Goal: Transaction & Acquisition: Obtain resource

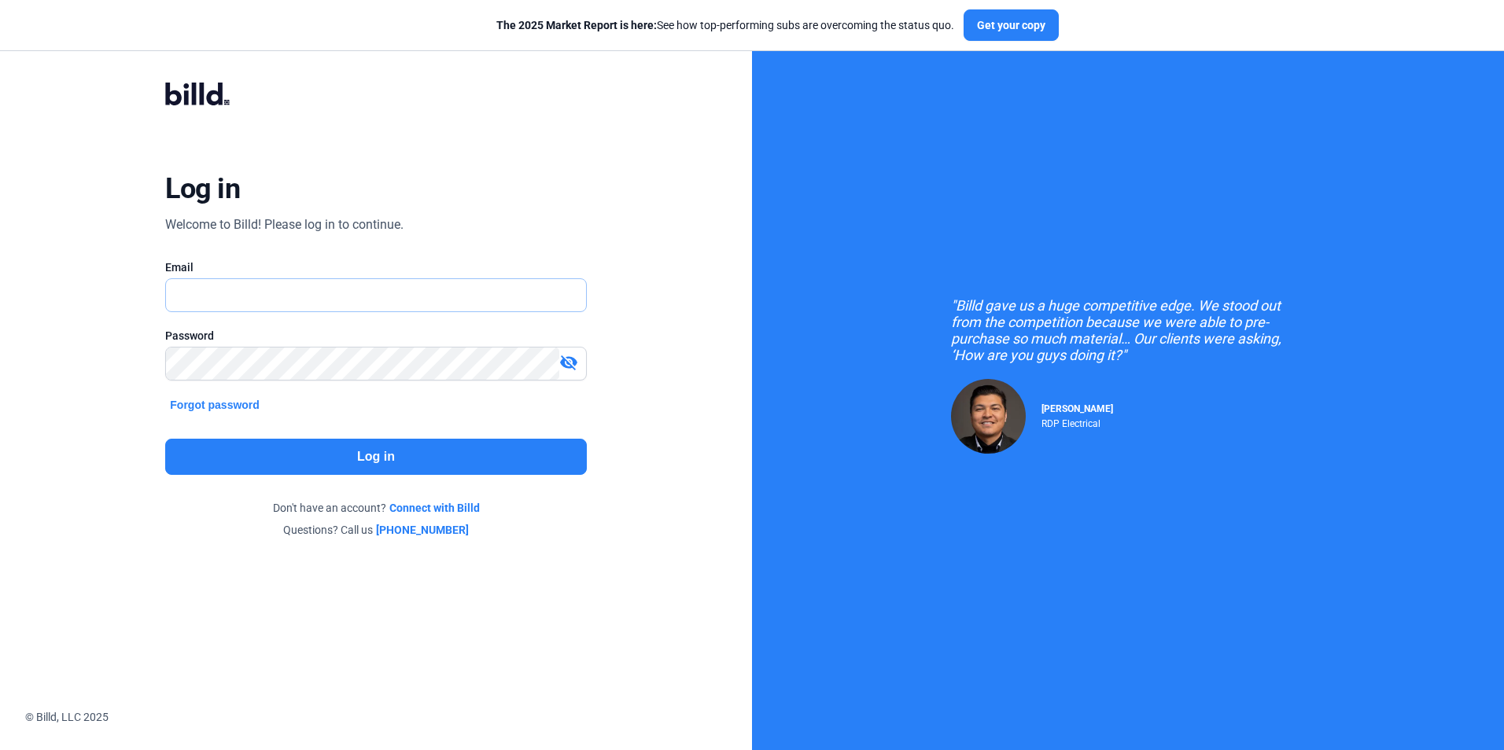
type input "[EMAIL_ADDRESS][DOMAIN_NAME]"
click at [469, 447] on button "Log in" at bounding box center [375, 457] width 421 height 36
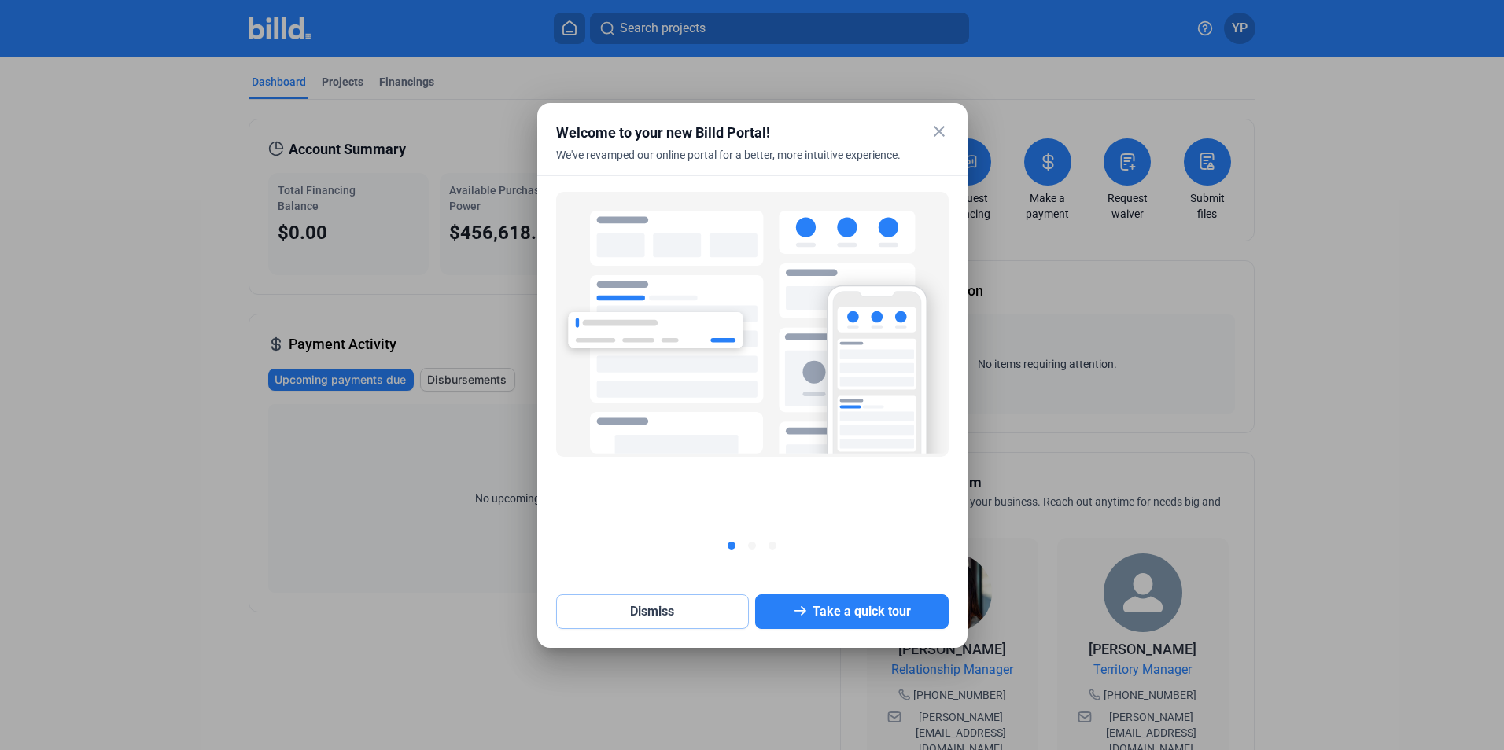
click at [576, 617] on button "Dismiss" at bounding box center [652, 612] width 193 height 35
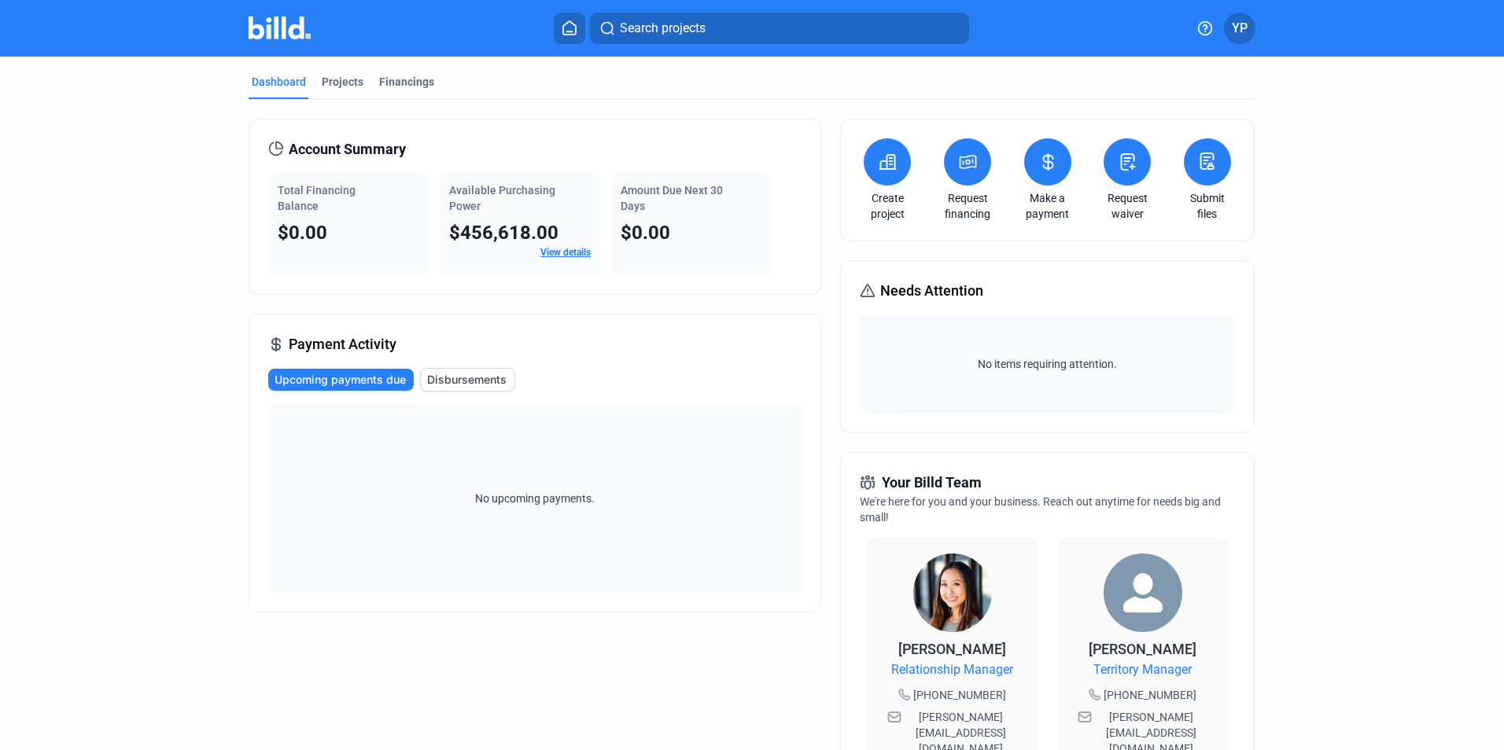
click at [972, 160] on icon at bounding box center [968, 162] width 16 height 13
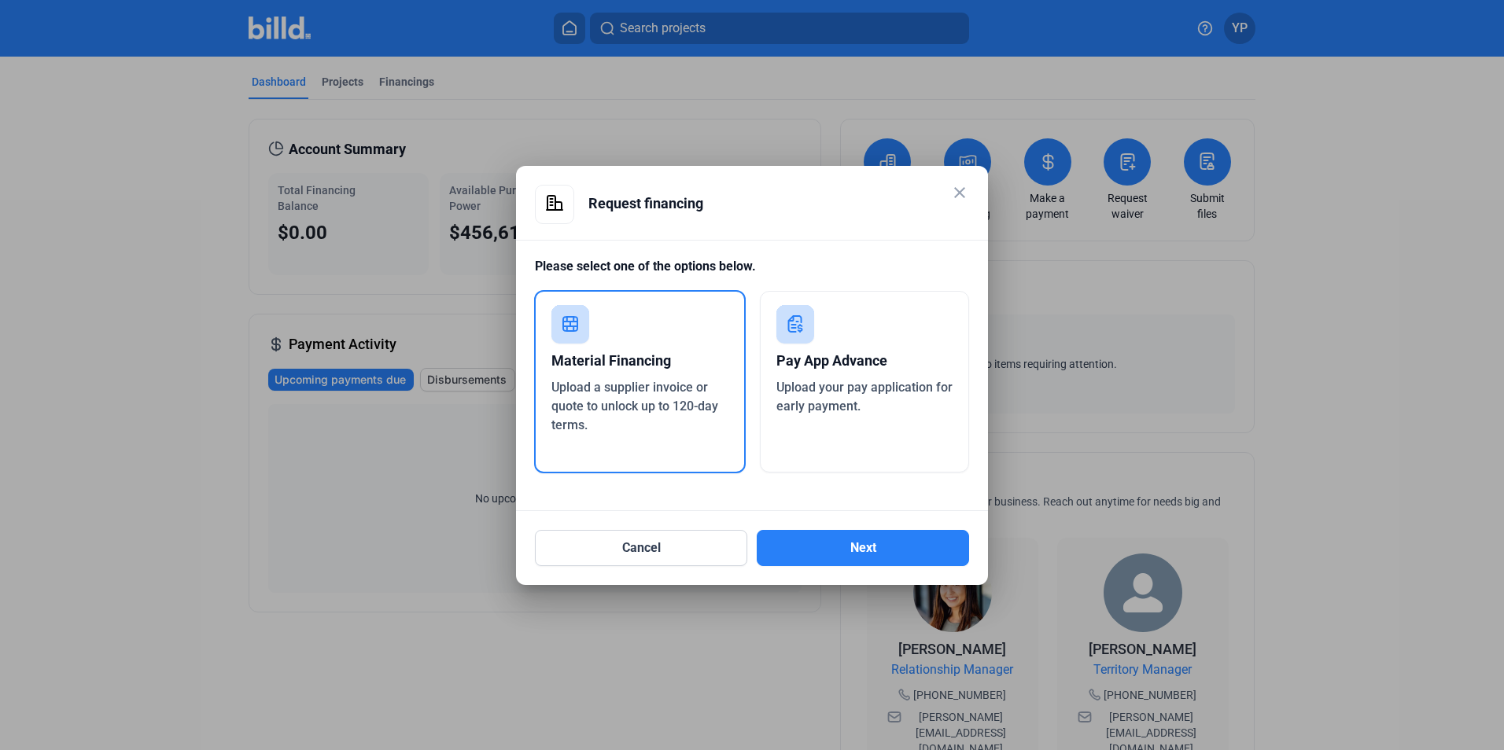
click at [788, 378] on div "Upload your pay application for early payment." at bounding box center [864, 397] width 177 height 38
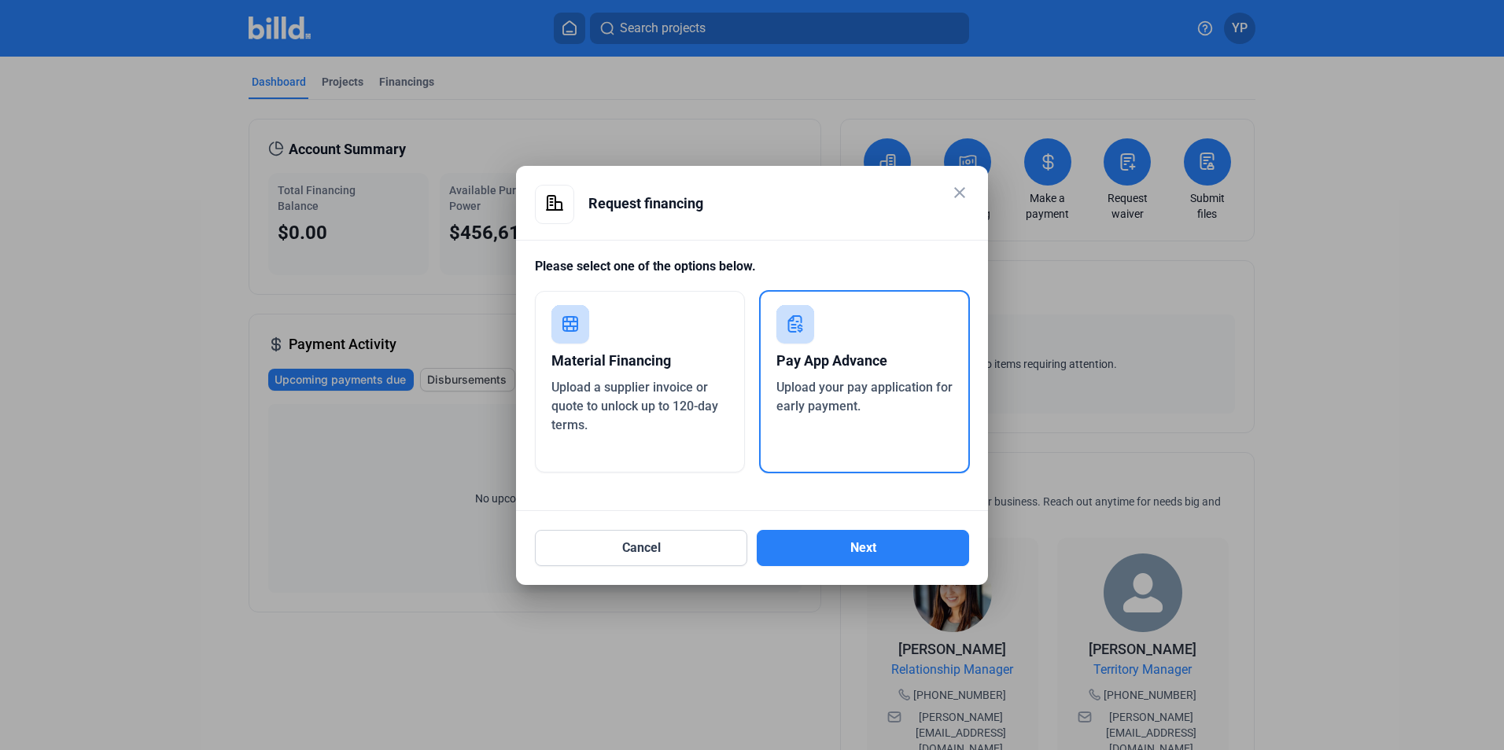
click at [853, 538] on button "Next" at bounding box center [863, 548] width 212 height 36
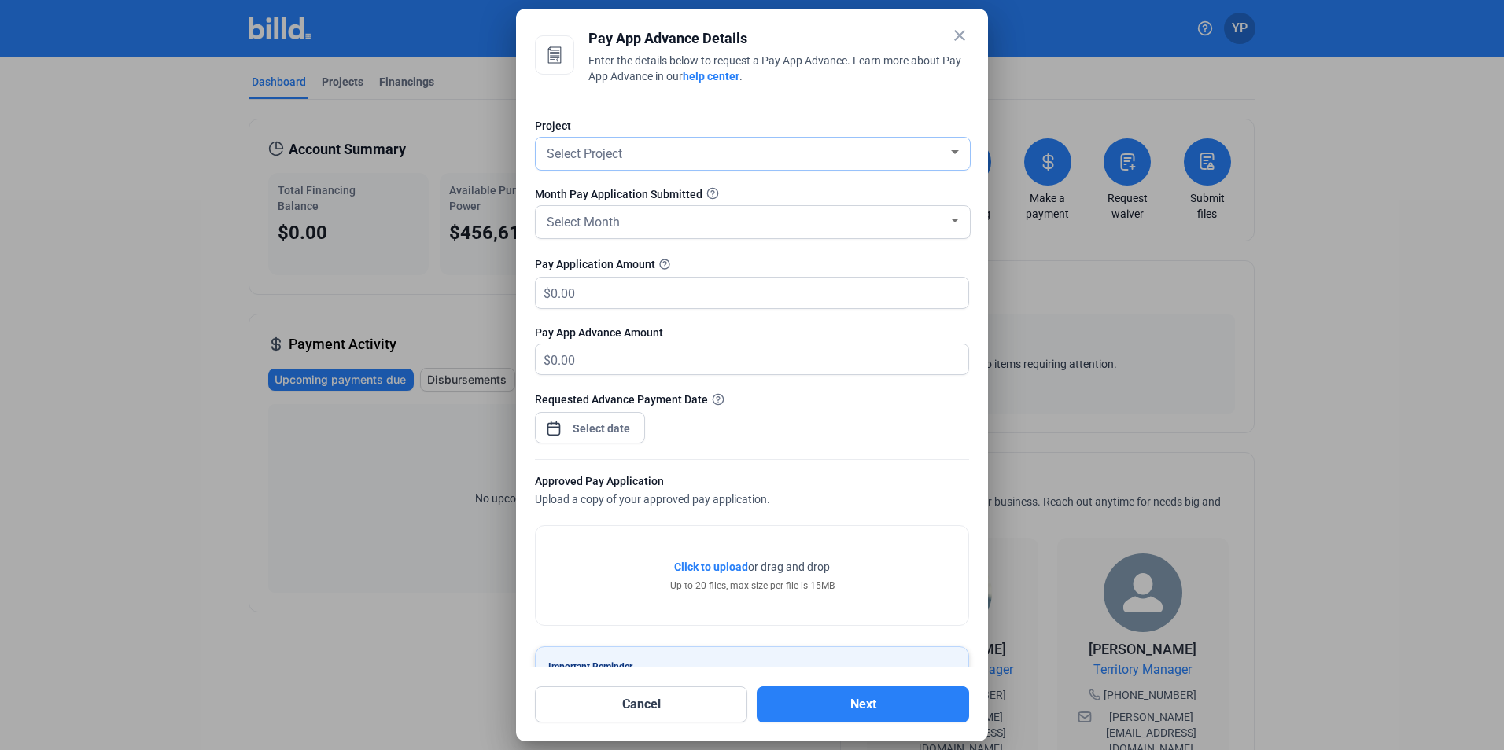
click at [639, 160] on div "Select Project" at bounding box center [746, 153] width 404 height 22
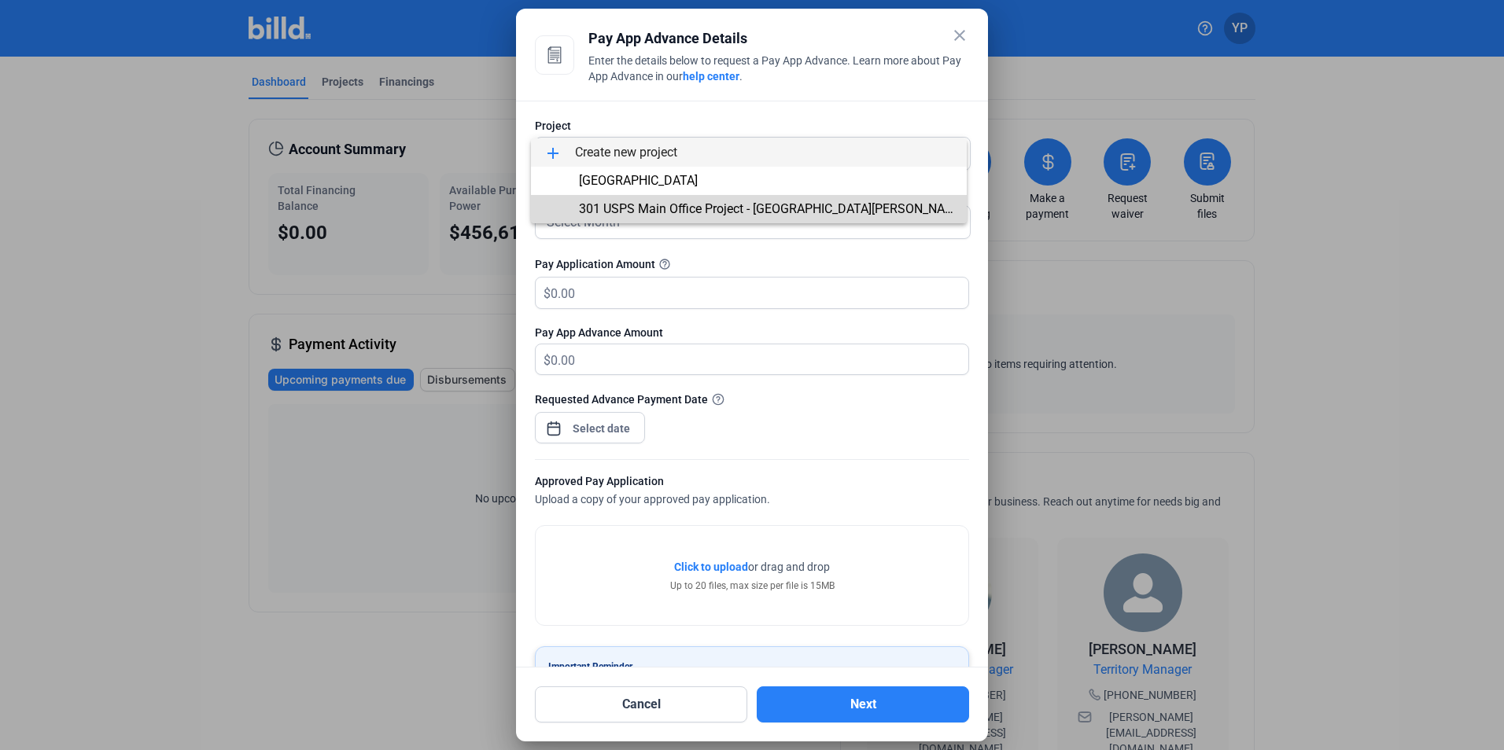
click at [647, 216] on span "301 USPS Main Office Project - [GEOGRAPHIC_DATA][PERSON_NAME], [GEOGRAPHIC_DATA…" at bounding box center [749, 209] width 411 height 28
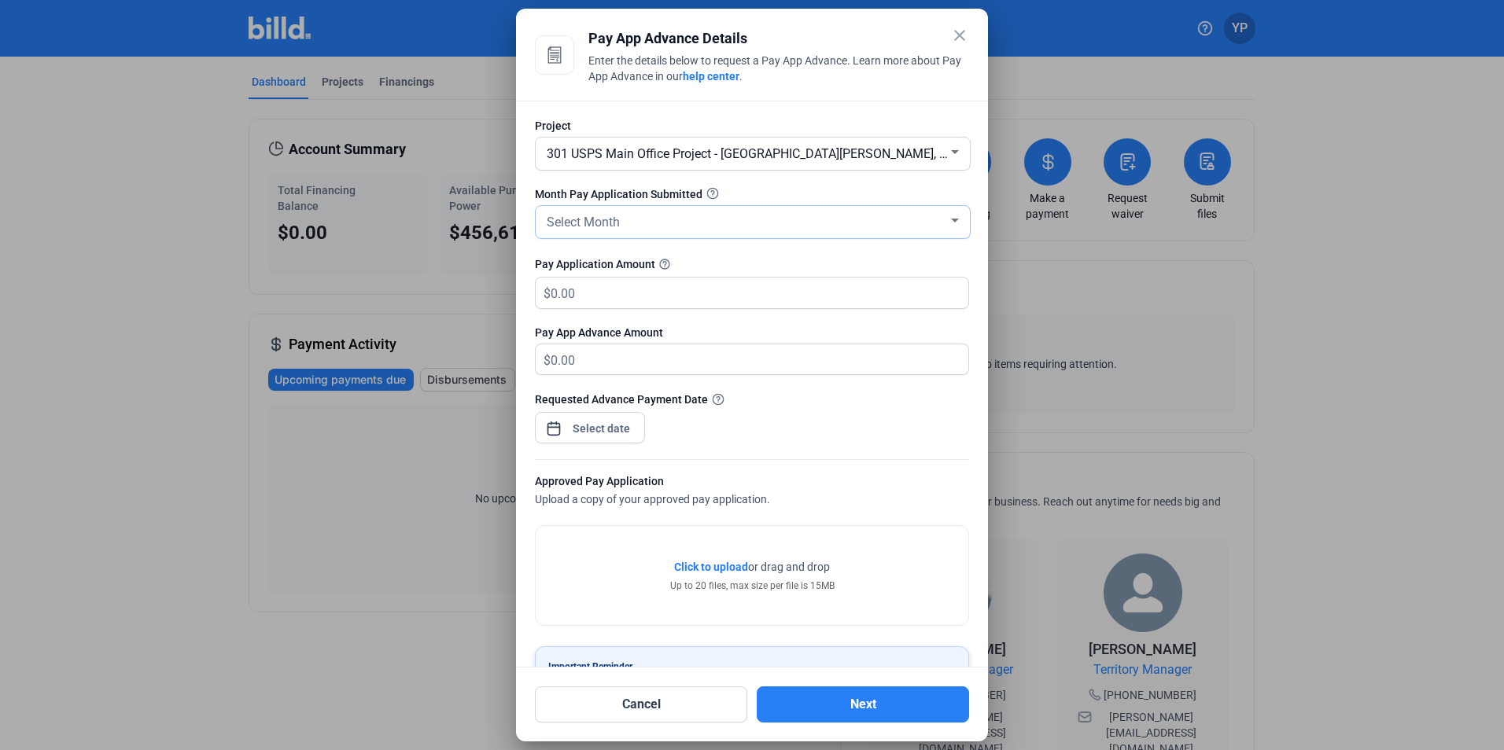
click at [647, 217] on div "Select Month" at bounding box center [746, 221] width 404 height 22
click at [582, 314] on span "[DATE]" at bounding box center [749, 312] width 411 height 28
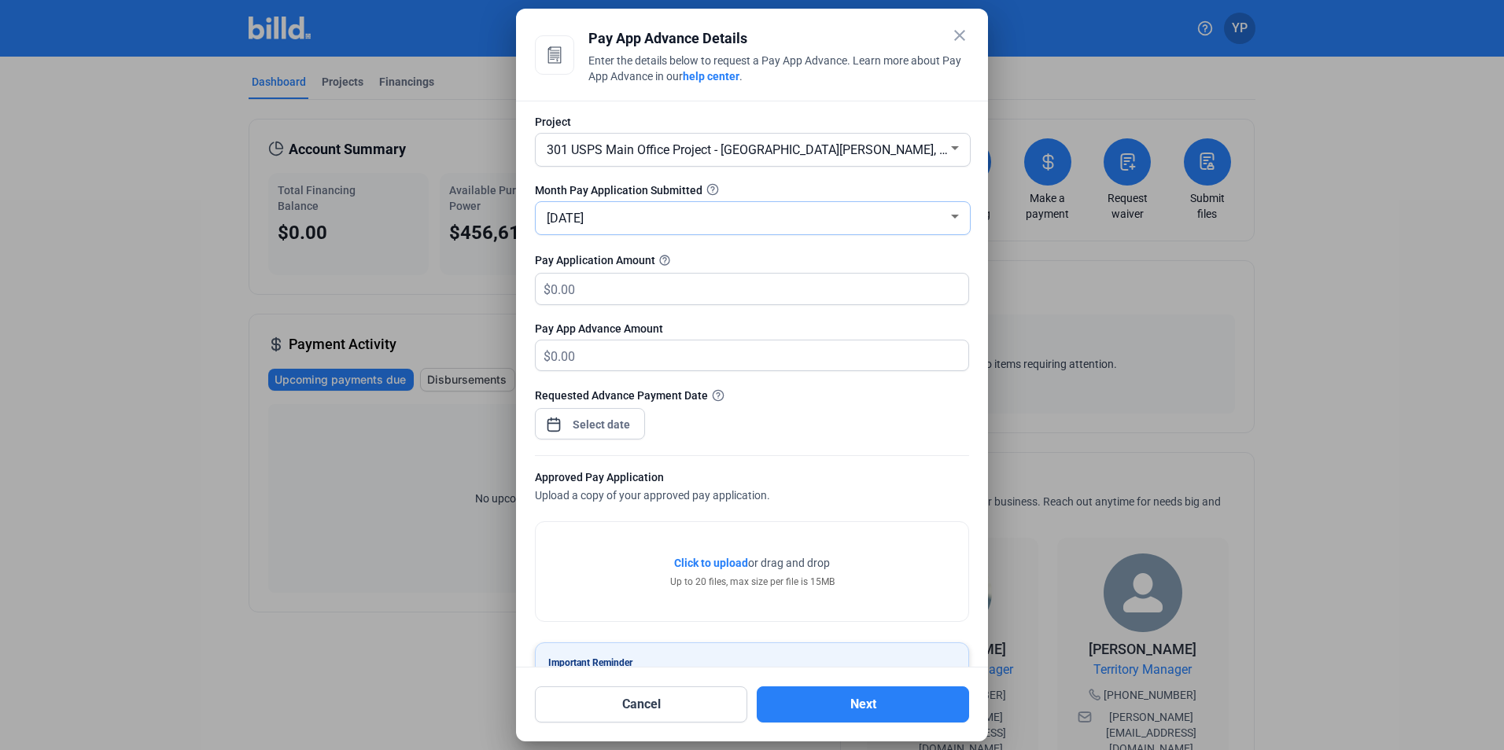
scroll to position [0, 0]
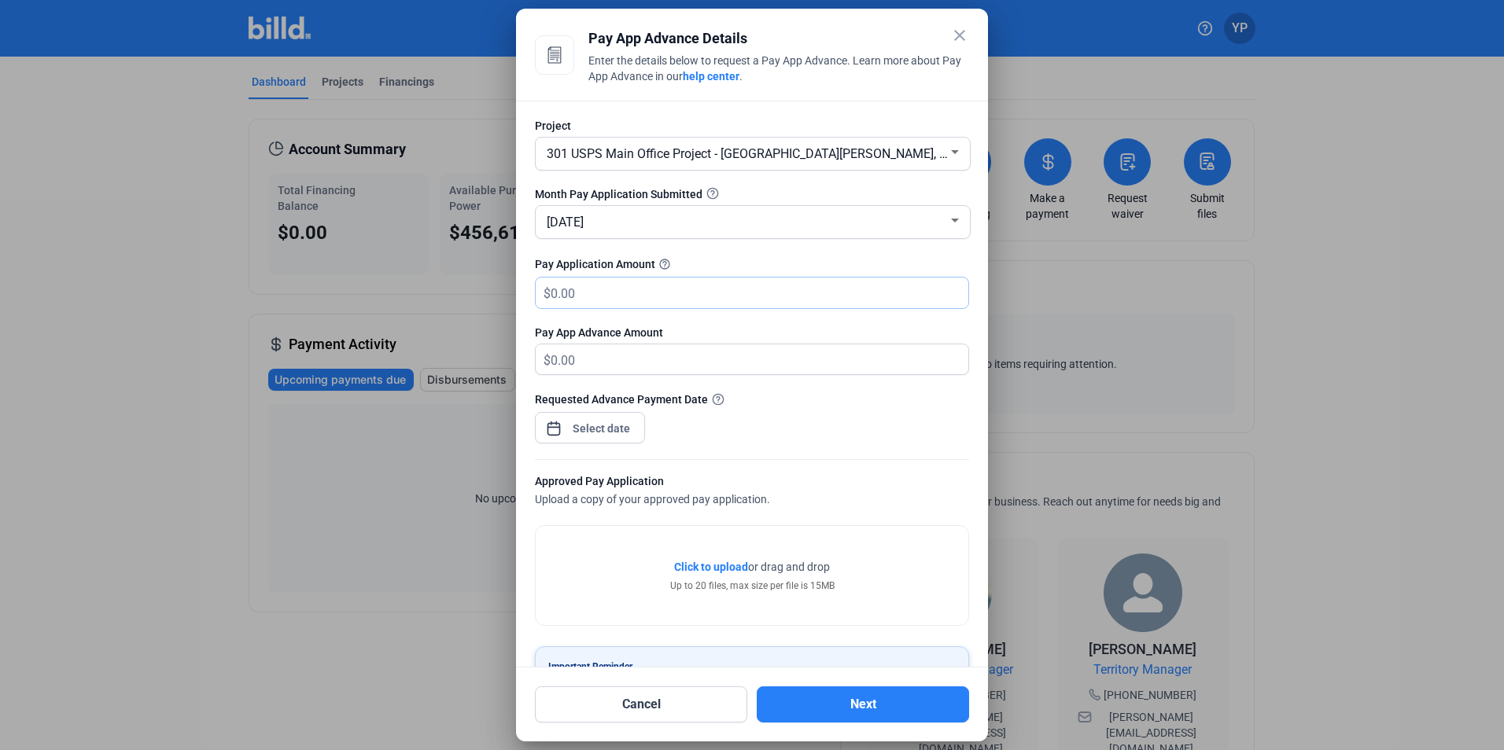
click at [578, 297] on input "text" at bounding box center [760, 293] width 418 height 31
click at [577, 437] on div "close Pay App Advance Details Enter the details below to request a Pay App Adva…" at bounding box center [752, 375] width 1504 height 750
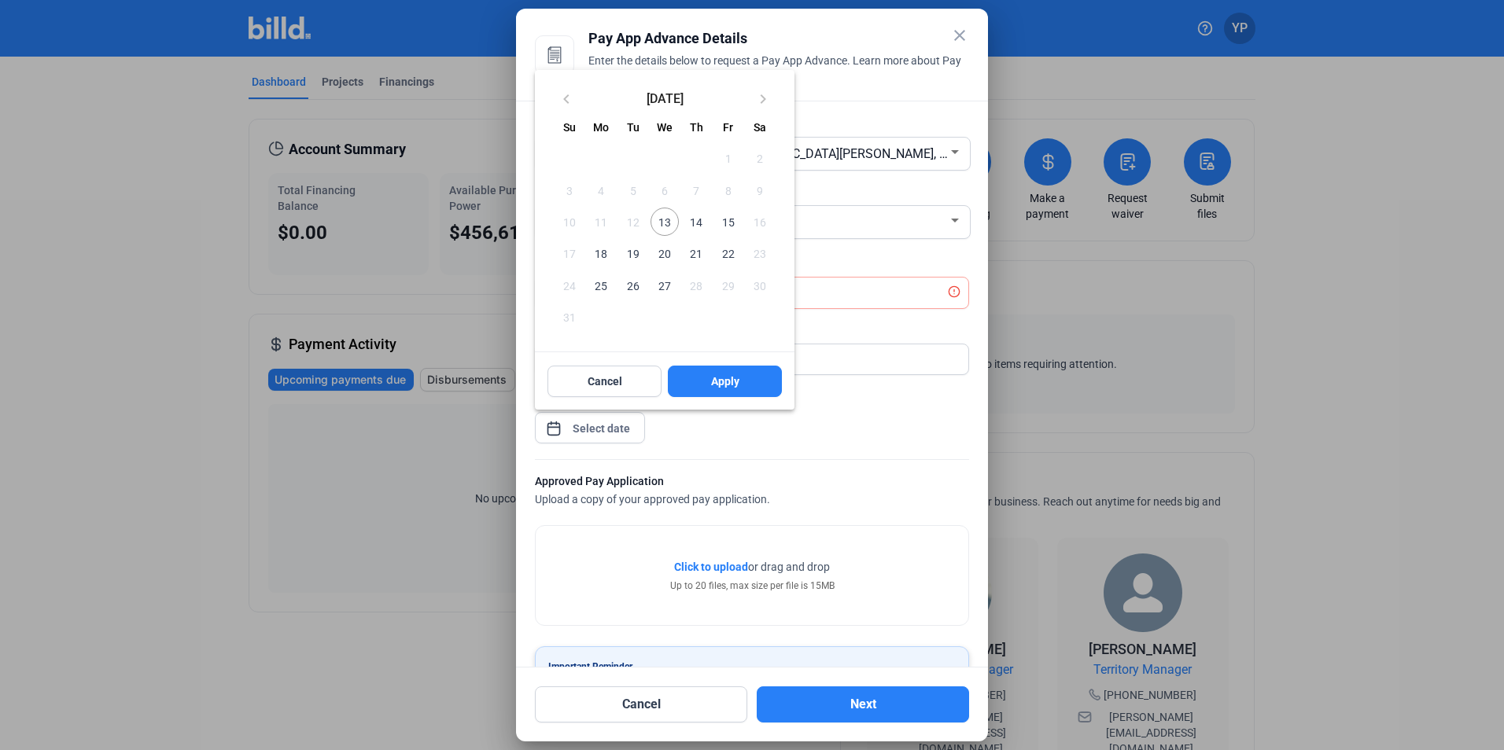
click at [656, 224] on span "13" at bounding box center [664, 222] width 28 height 28
click at [734, 372] on button "Apply" at bounding box center [725, 381] width 114 height 31
type input "[DATE]"
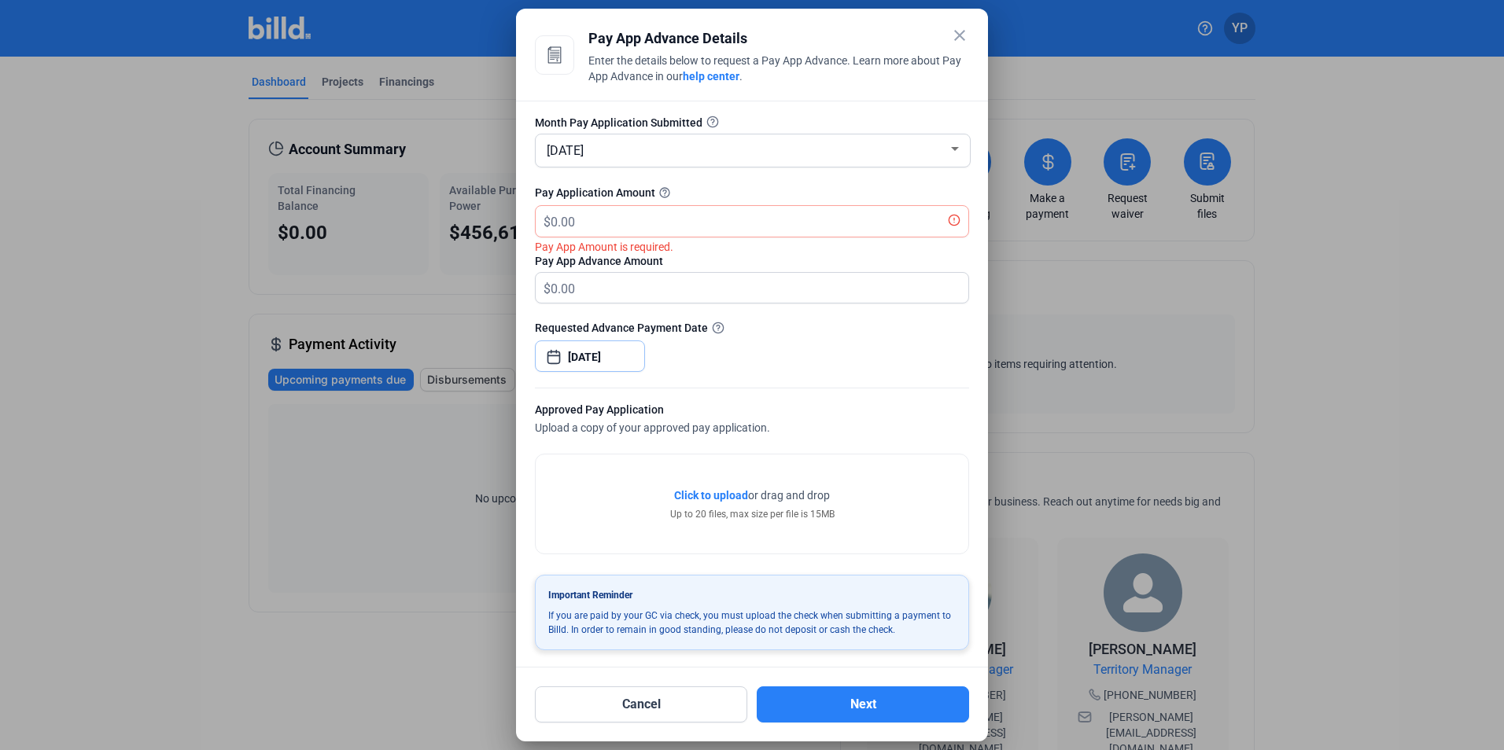
scroll to position [76, 0]
click at [588, 215] on input "text" at bounding box center [751, 219] width 400 height 31
type input "1"
type input "12"
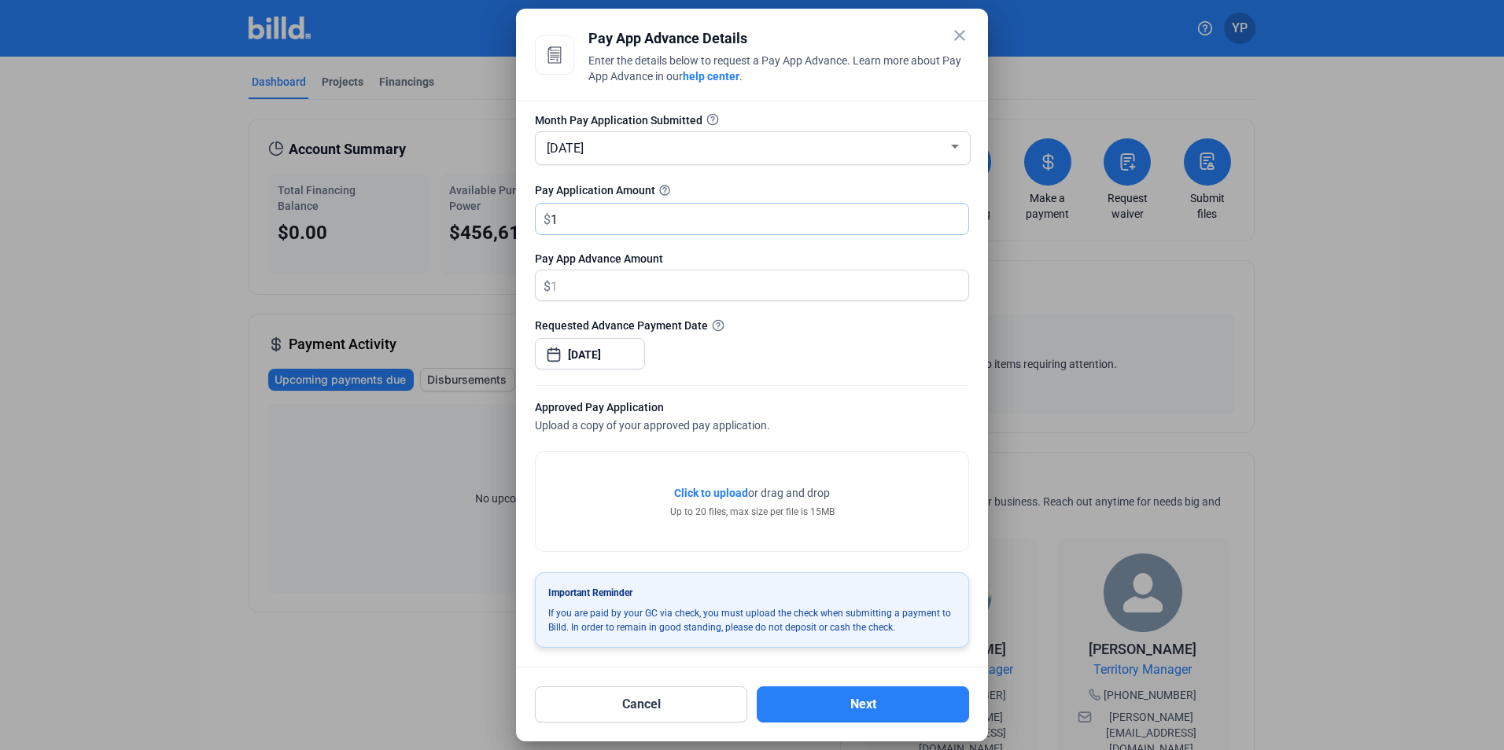
type input "12.00"
type input "126"
type input "126.00"
type input "1264"
type input "1,264.00"
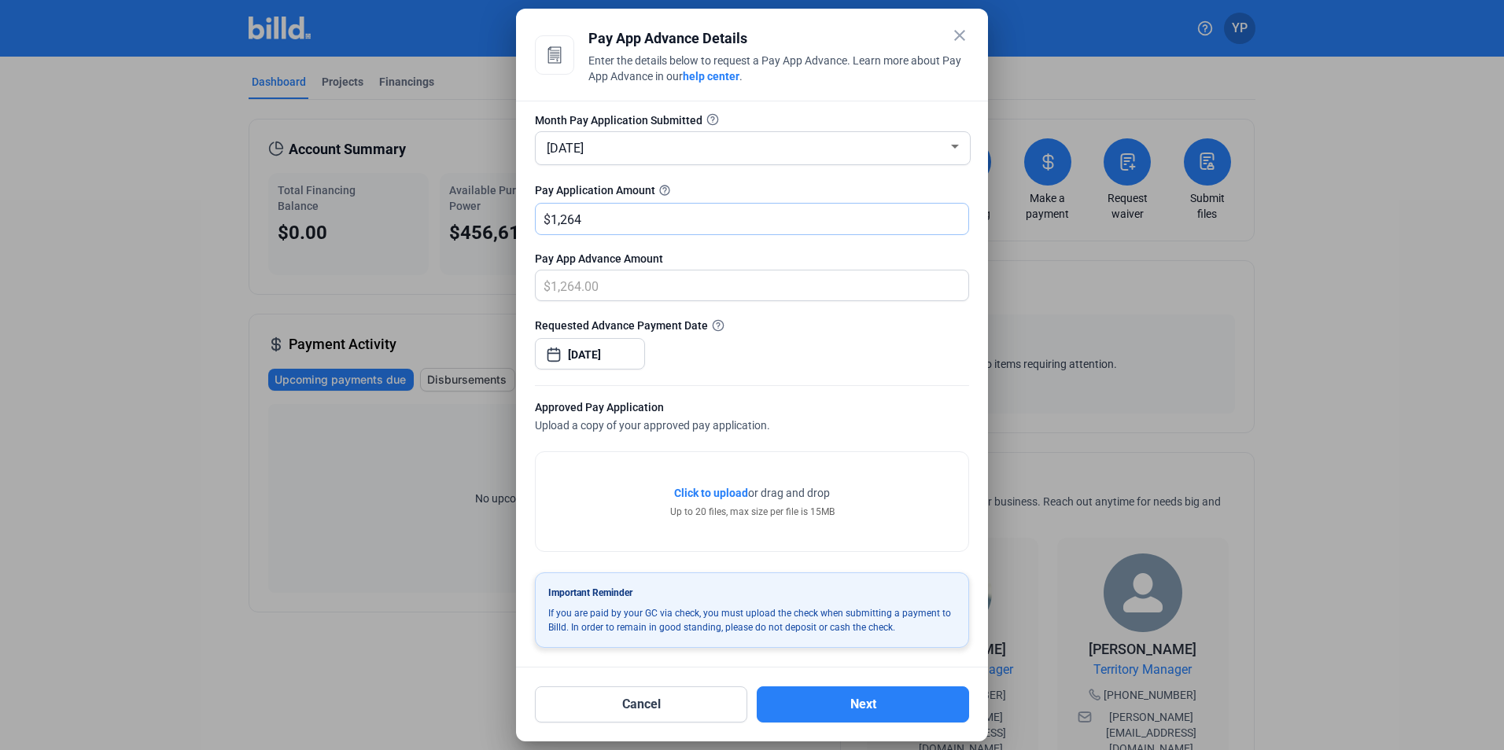
type input "1,2642"
type input "12,642.00"
type input "12,6427"
type input "126,427.00"
type input "126,427.5"
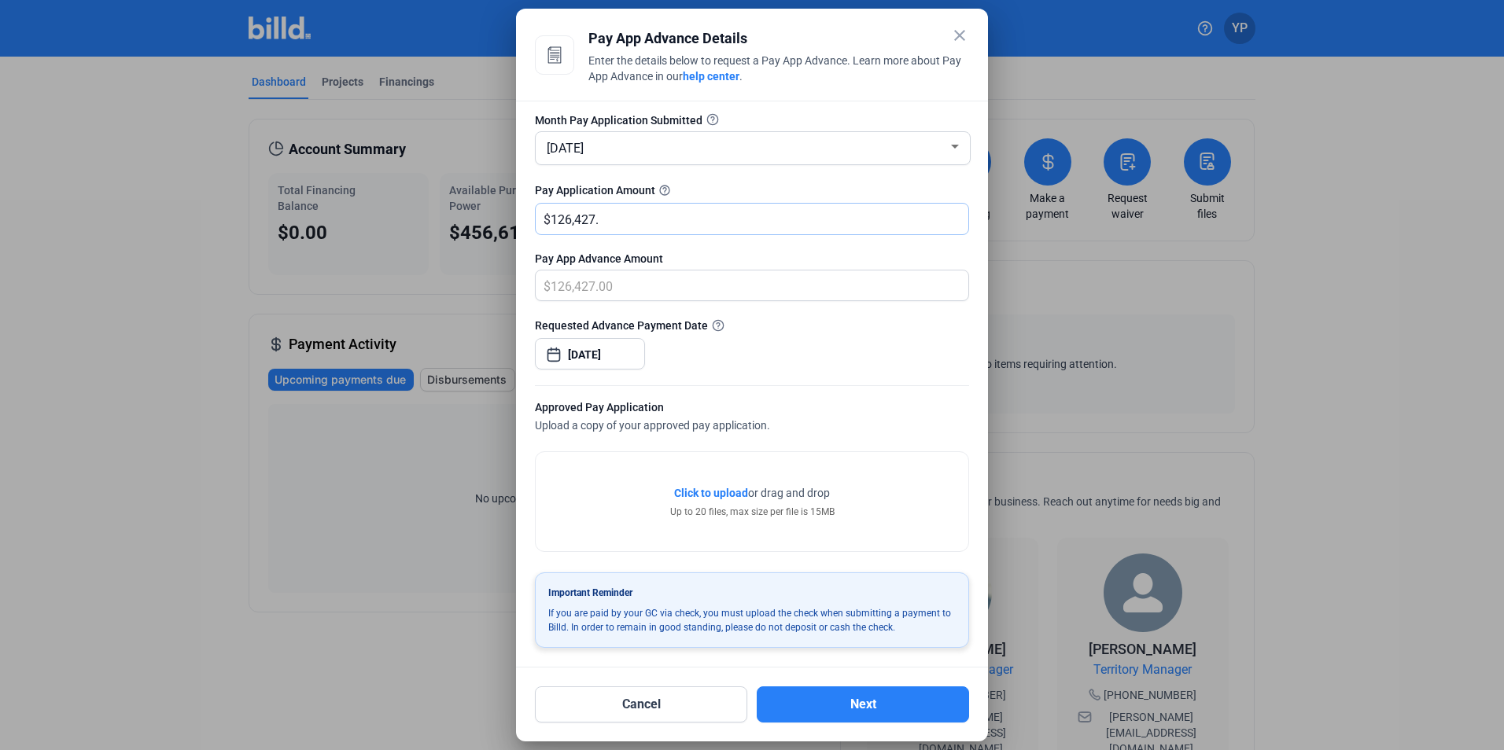
type input "126,427.50"
click at [674, 487] on span "Click to upload" at bounding box center [711, 493] width 74 height 13
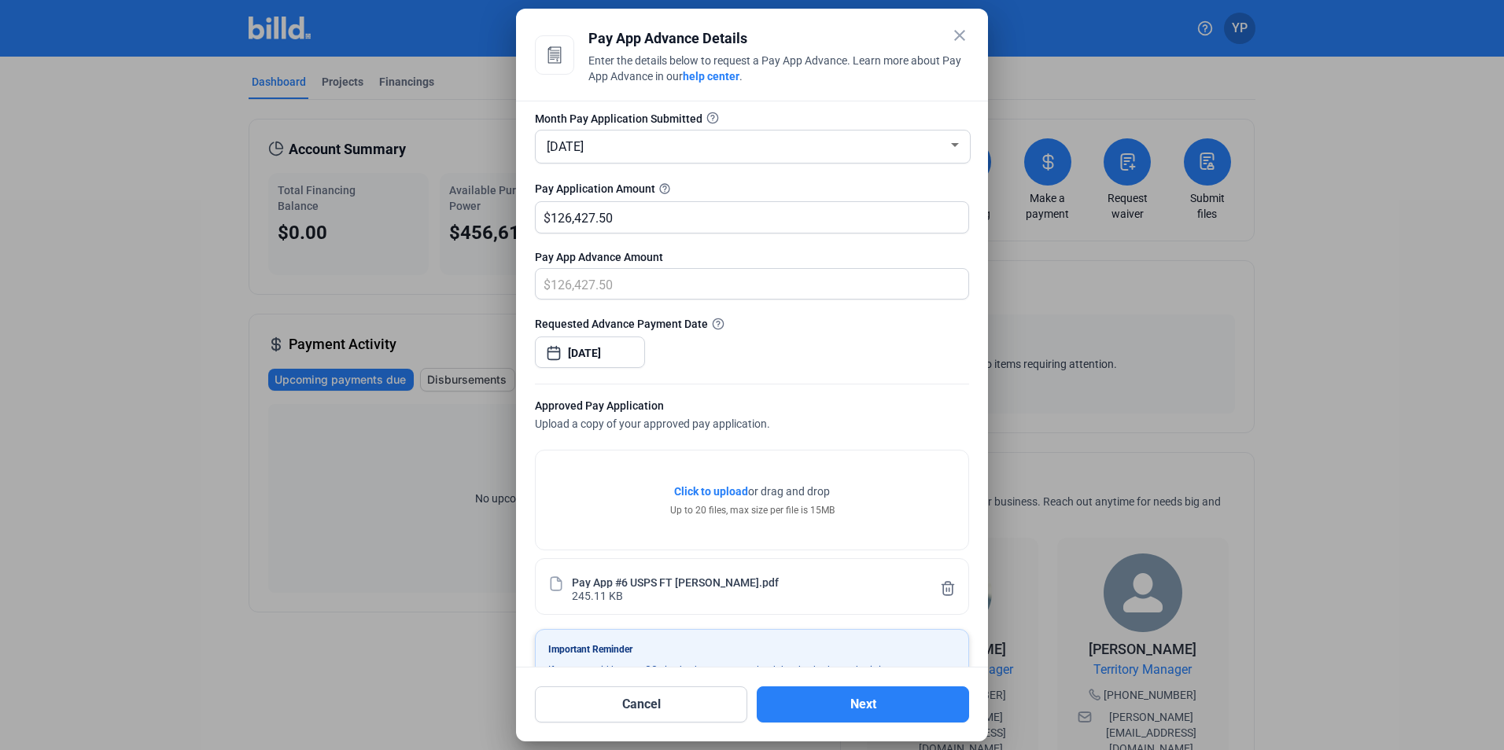
click at [620, 591] on div "245.11 KB" at bounding box center [597, 594] width 51 height 13
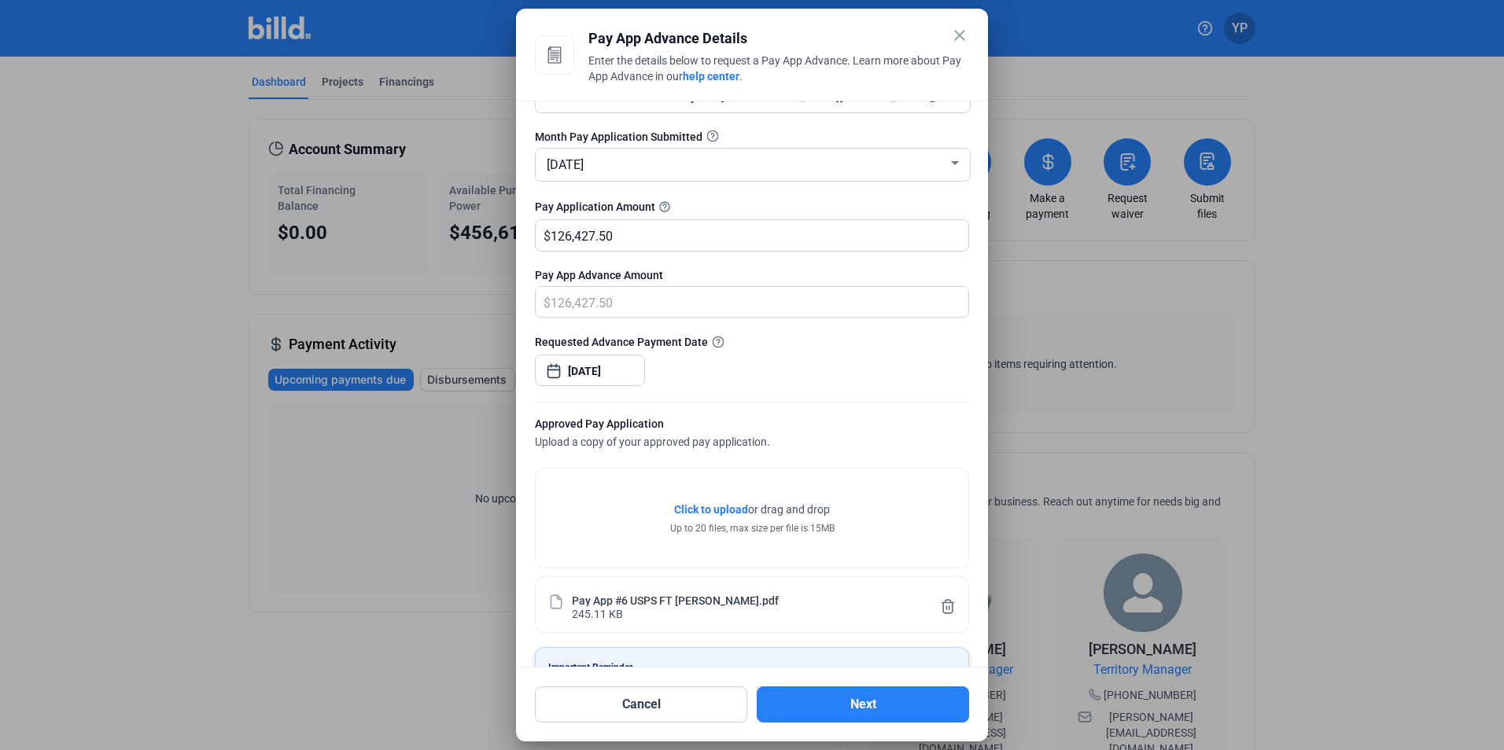
scroll to position [55, 0]
click at [824, 696] on button "Next" at bounding box center [863, 705] width 212 height 36
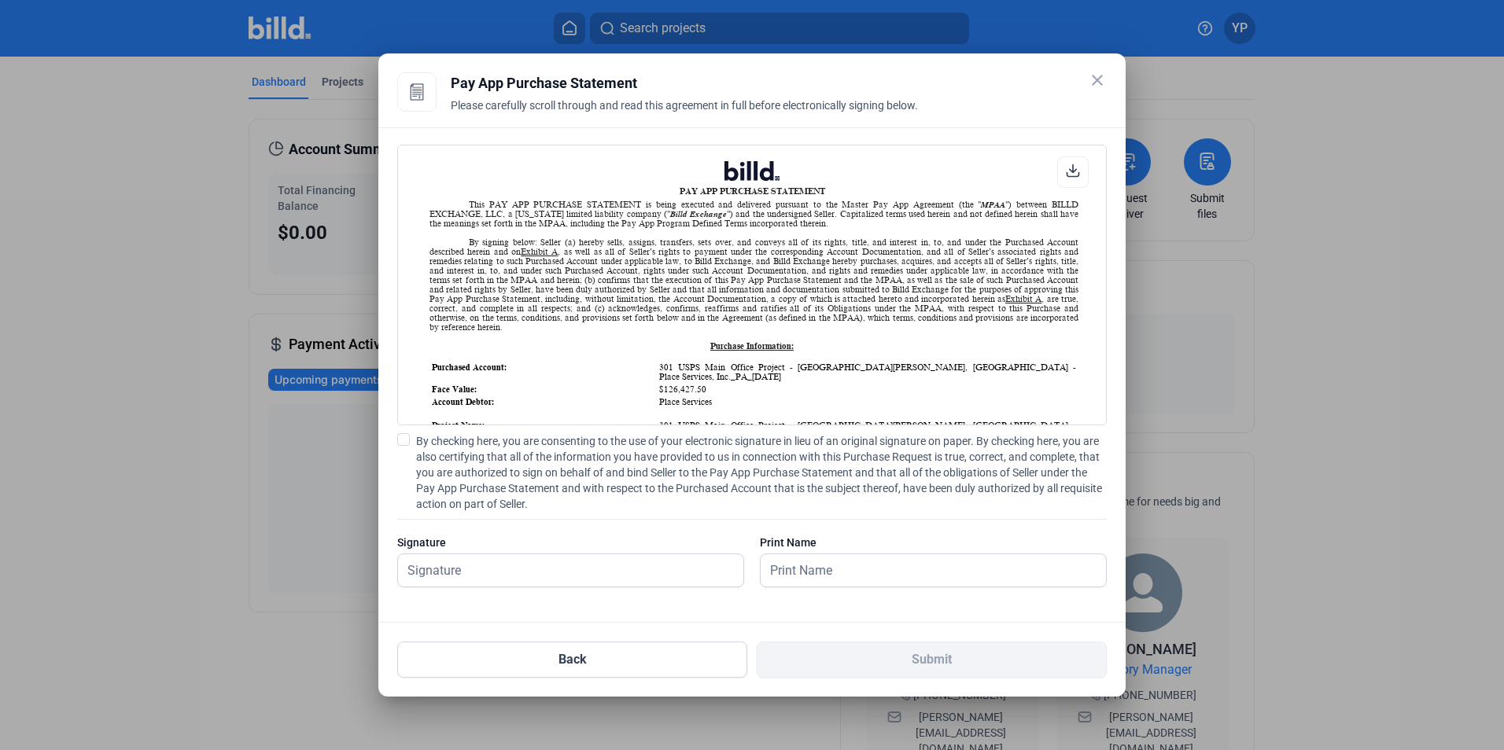
scroll to position [1, 0]
click at [407, 436] on span at bounding box center [403, 439] width 13 height 13
click at [0, 0] on input "By checking here, you are consenting to the use of your electronic signature in…" at bounding box center [0, 0] width 0 height 0
drag, startPoint x: 449, startPoint y: 551, endPoint x: 458, endPoint y: 569, distance: 20.8
click at [449, 552] on div "Signature" at bounding box center [570, 569] width 347 height 68
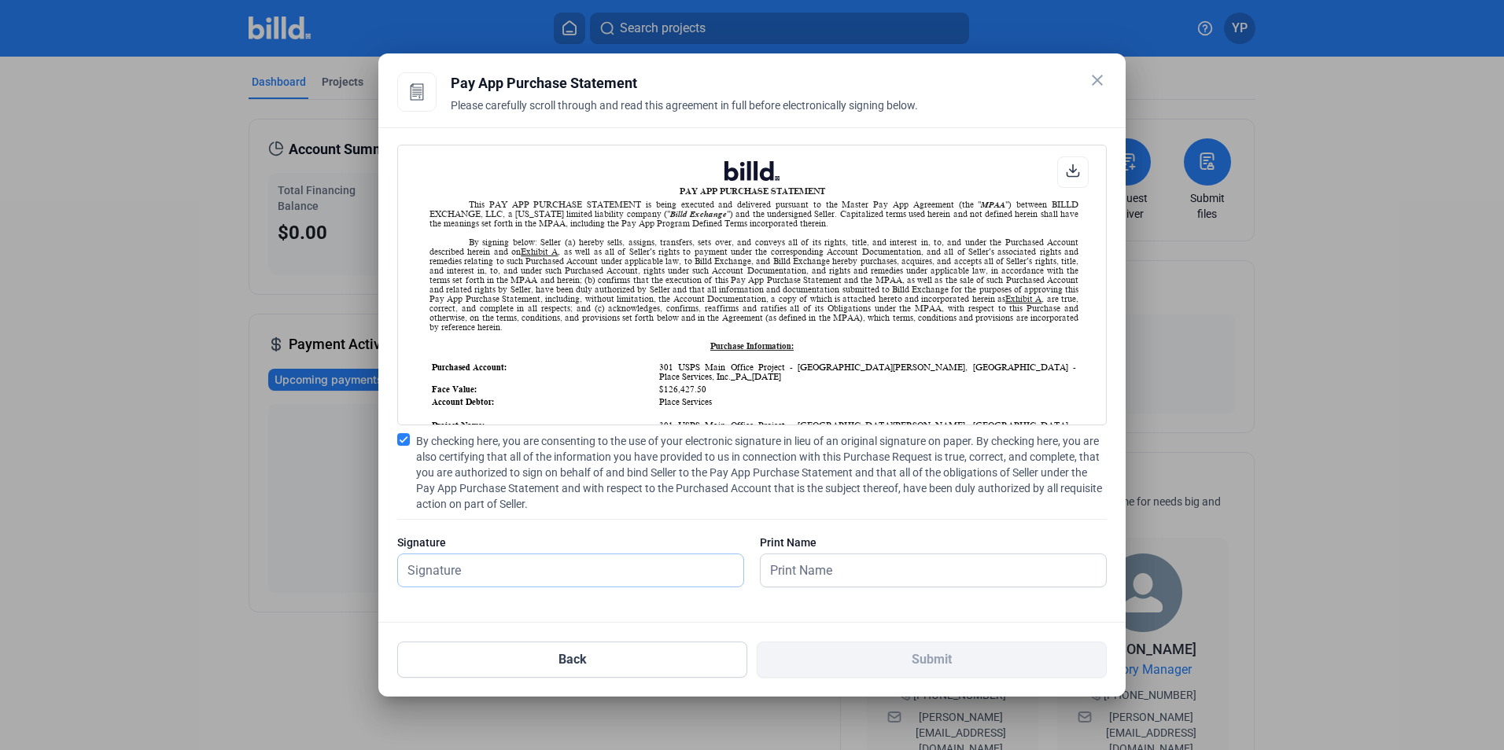
click at [458, 569] on input "text" at bounding box center [570, 571] width 345 height 32
type input "[PERSON_NAME]"
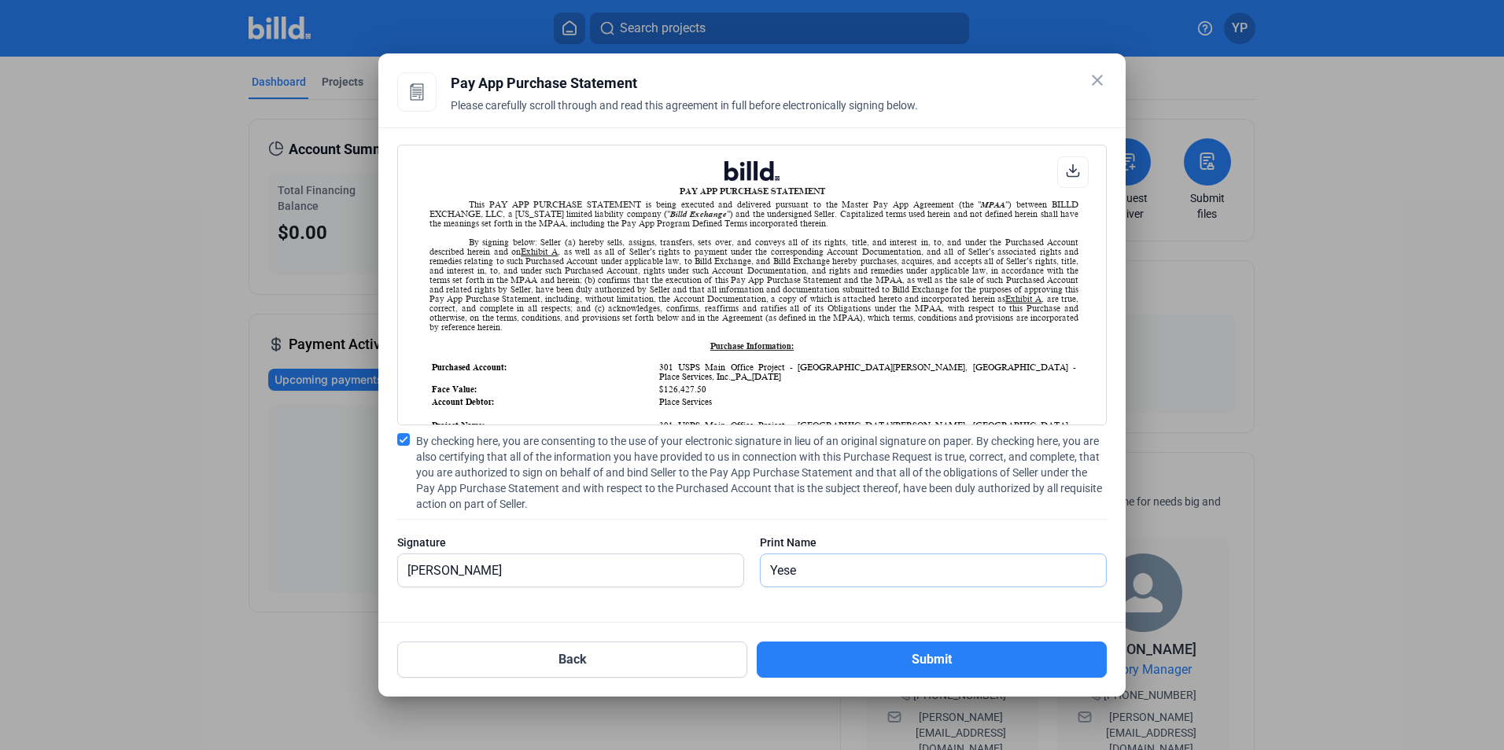
click at [842, 577] on input "Yese" at bounding box center [933, 571] width 345 height 32
type input "[PERSON_NAME]"
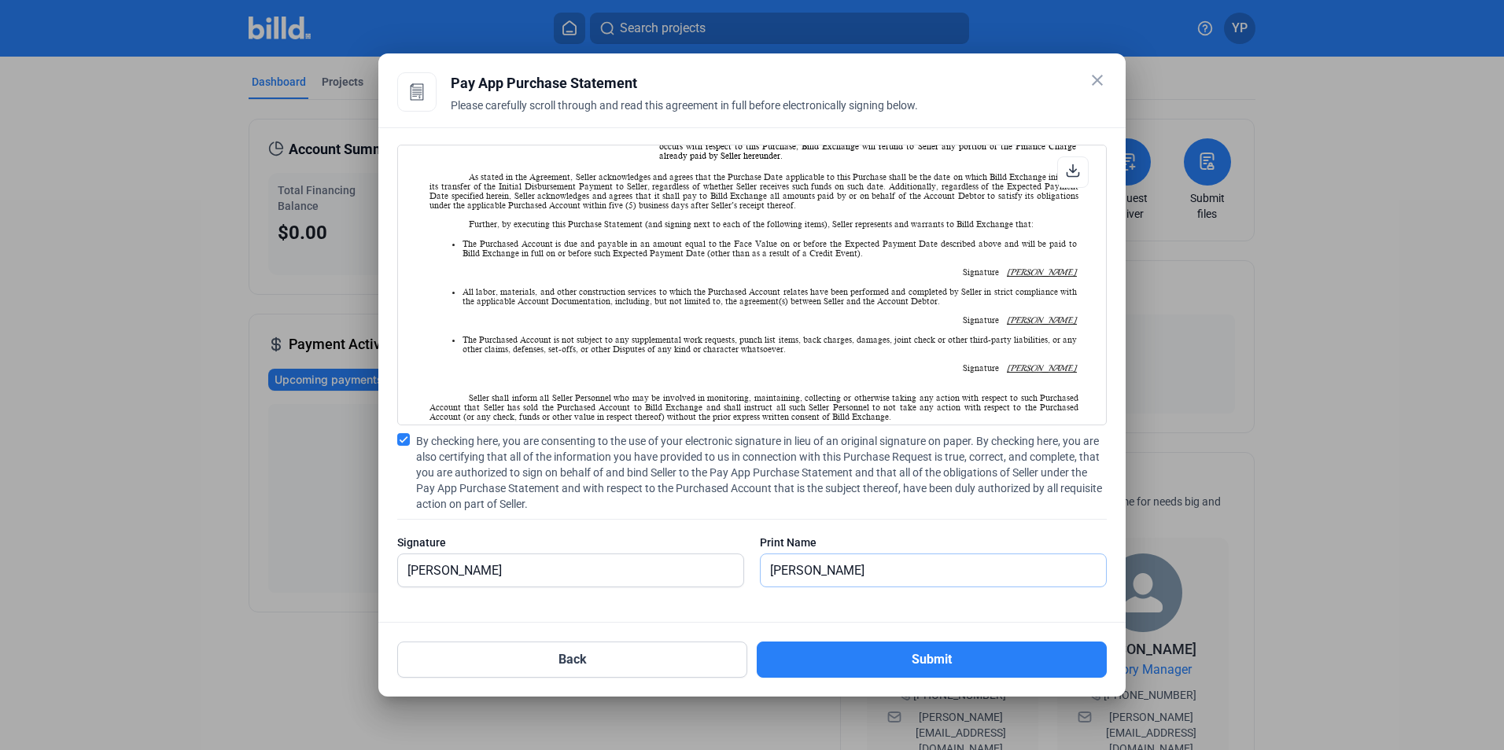
scroll to position [865, 0]
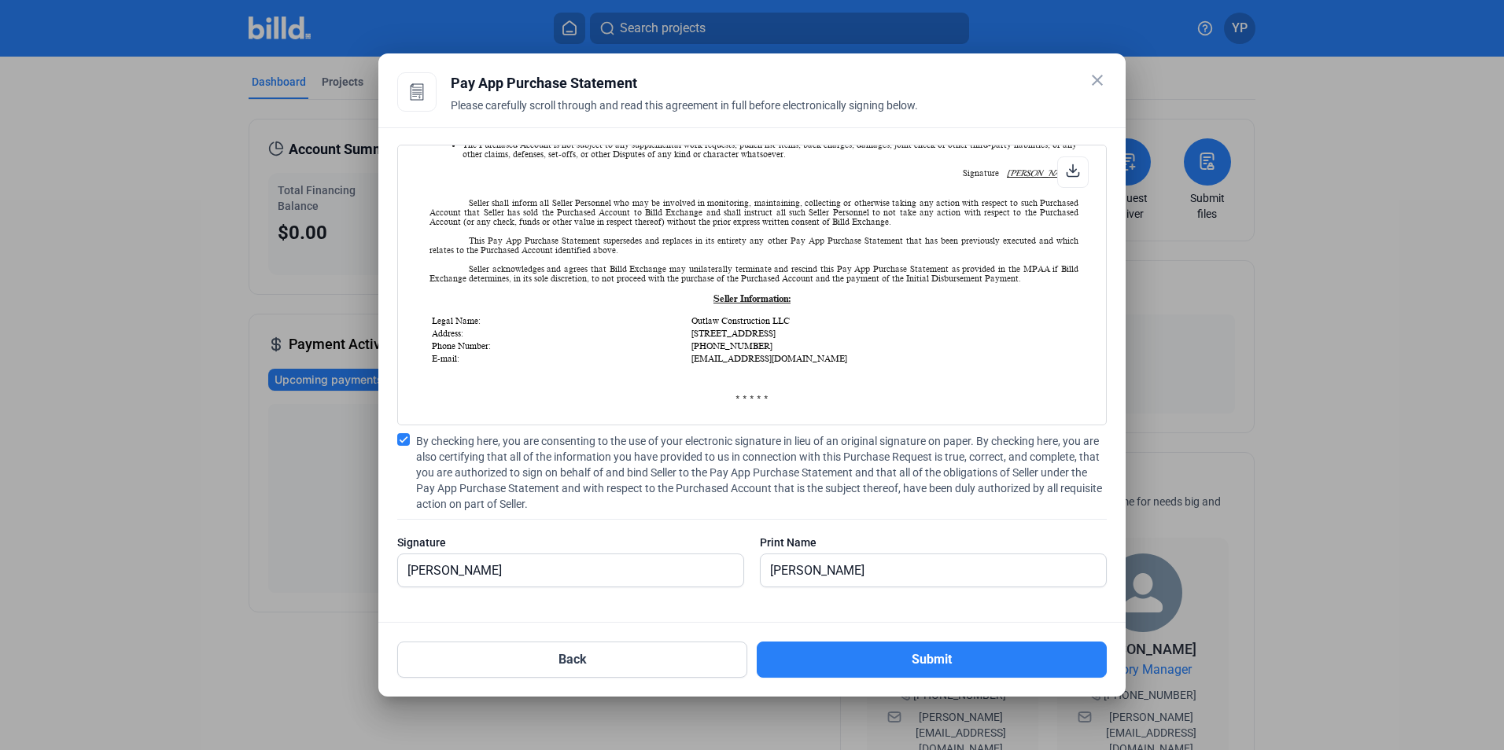
click at [890, 667] on button "Submit" at bounding box center [932, 660] width 350 height 36
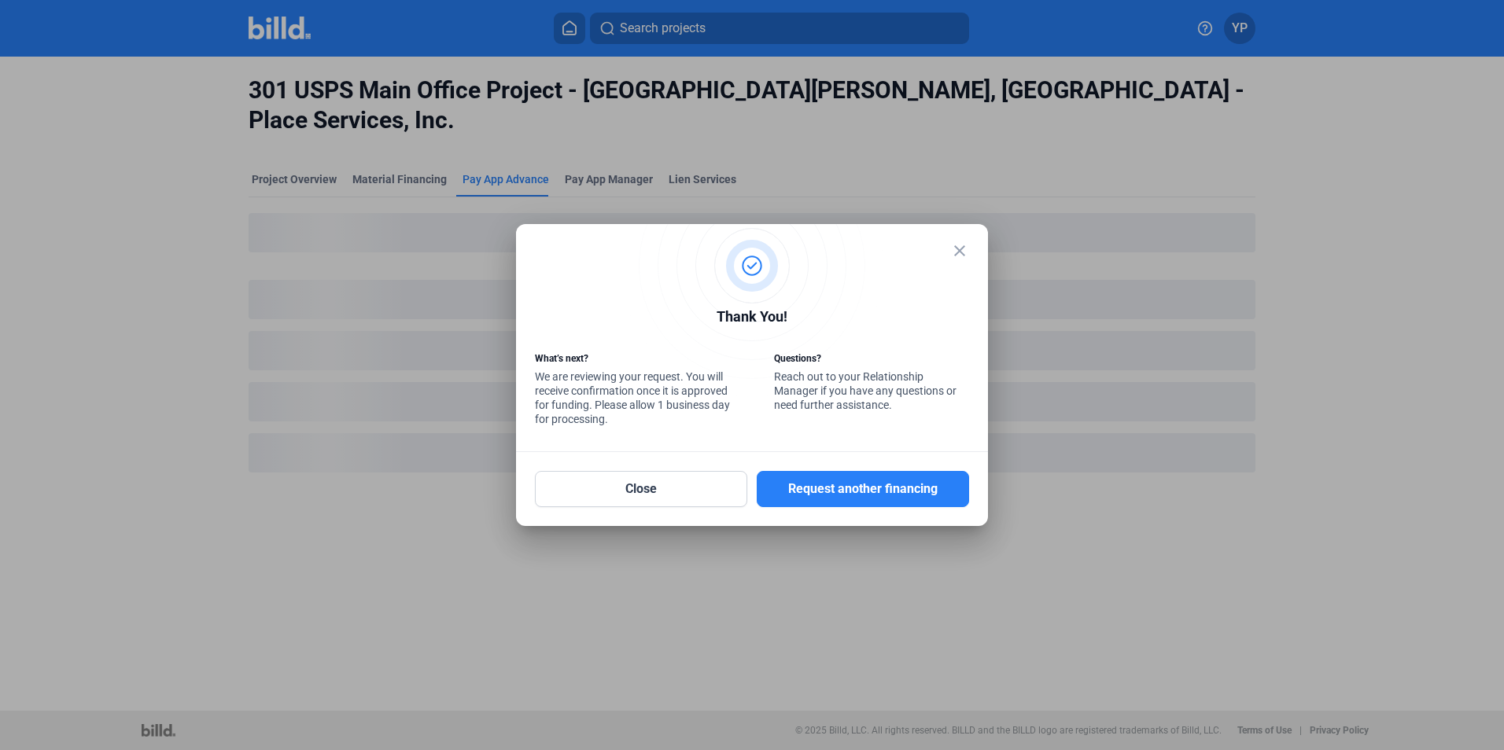
click at [693, 510] on mat-dialog-container "close Thank You! What’s next? We are reviewing your request. You will receive c…" at bounding box center [752, 375] width 472 height 302
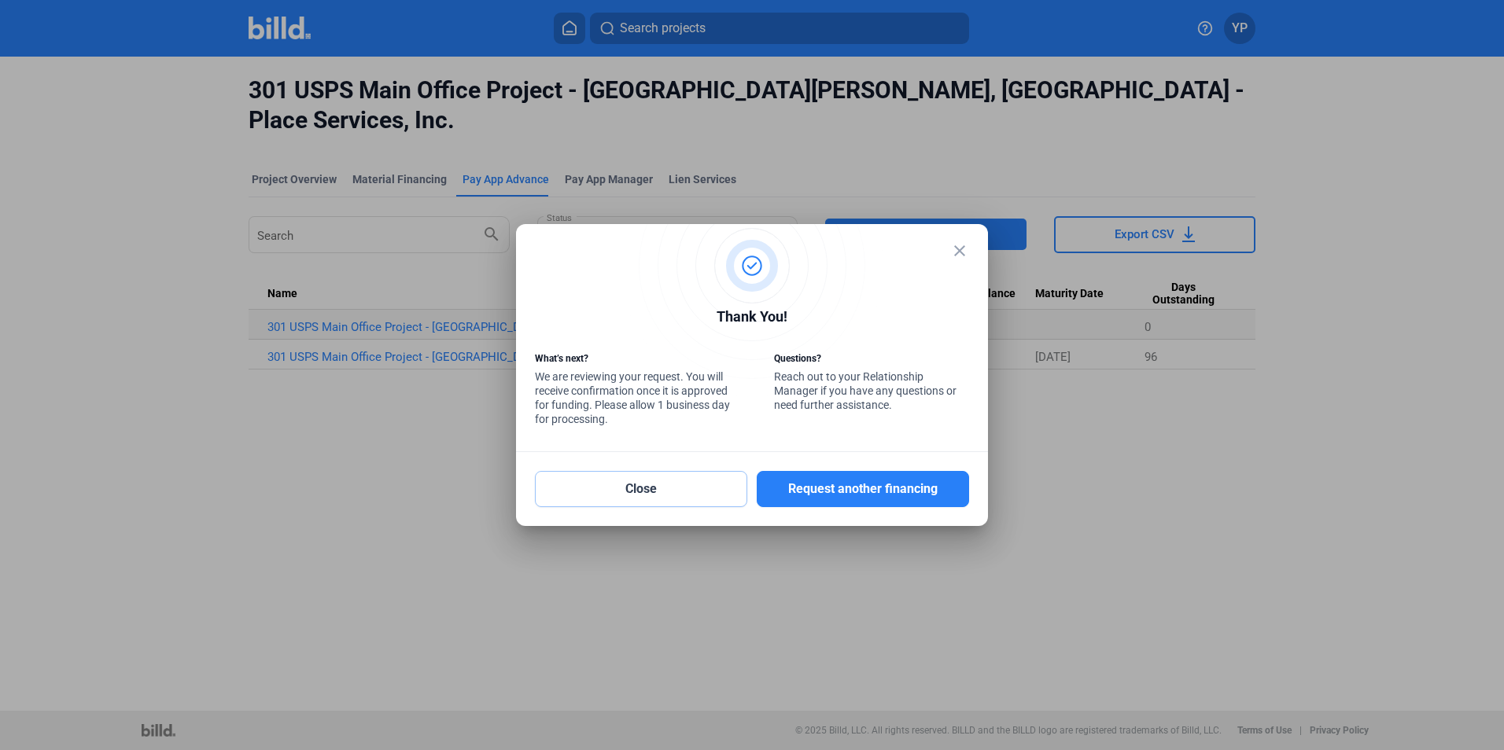
click at [665, 489] on button "Close" at bounding box center [641, 489] width 212 height 36
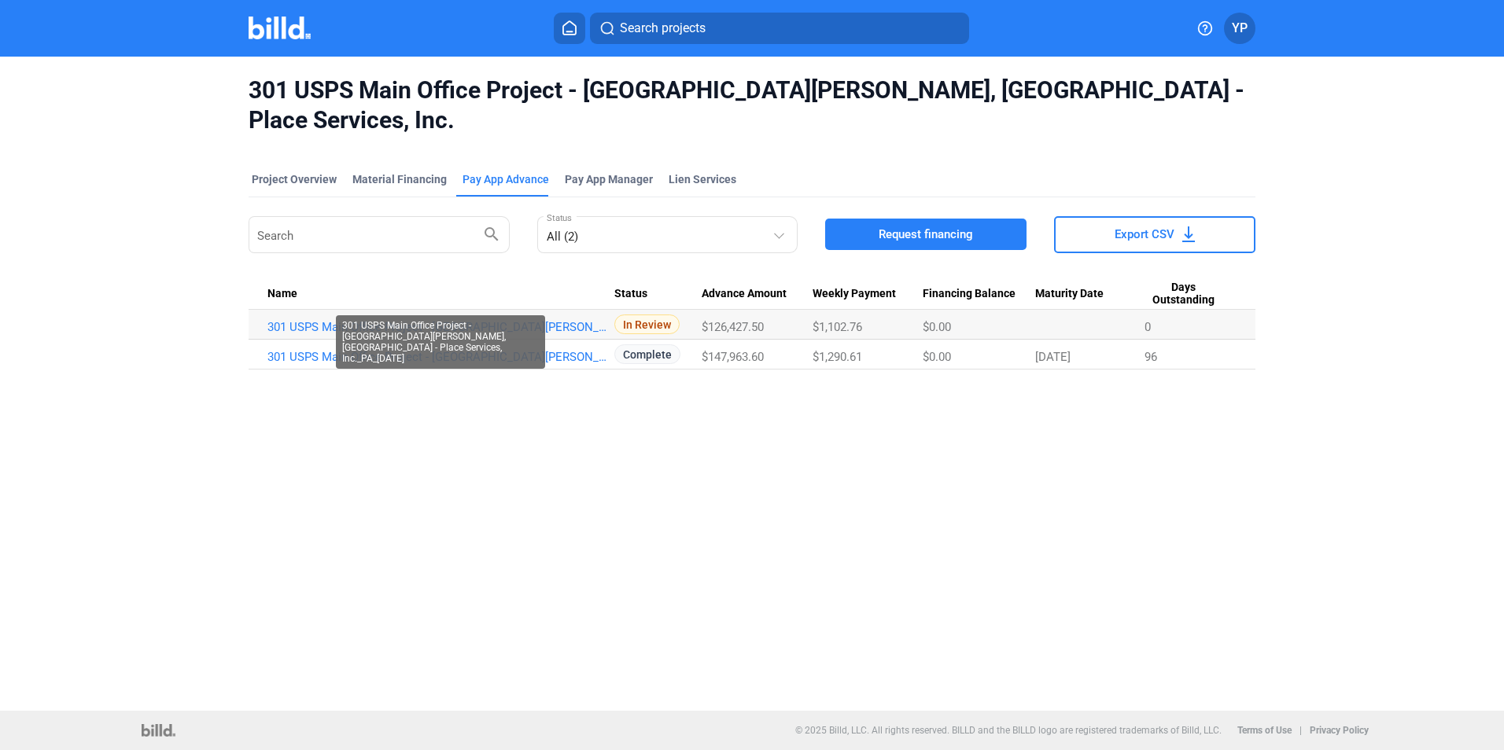
click at [580, 320] on link "301 USPS Main Office Project - [GEOGRAPHIC_DATA][PERSON_NAME], [GEOGRAPHIC_DATA…" at bounding box center [440, 327] width 347 height 14
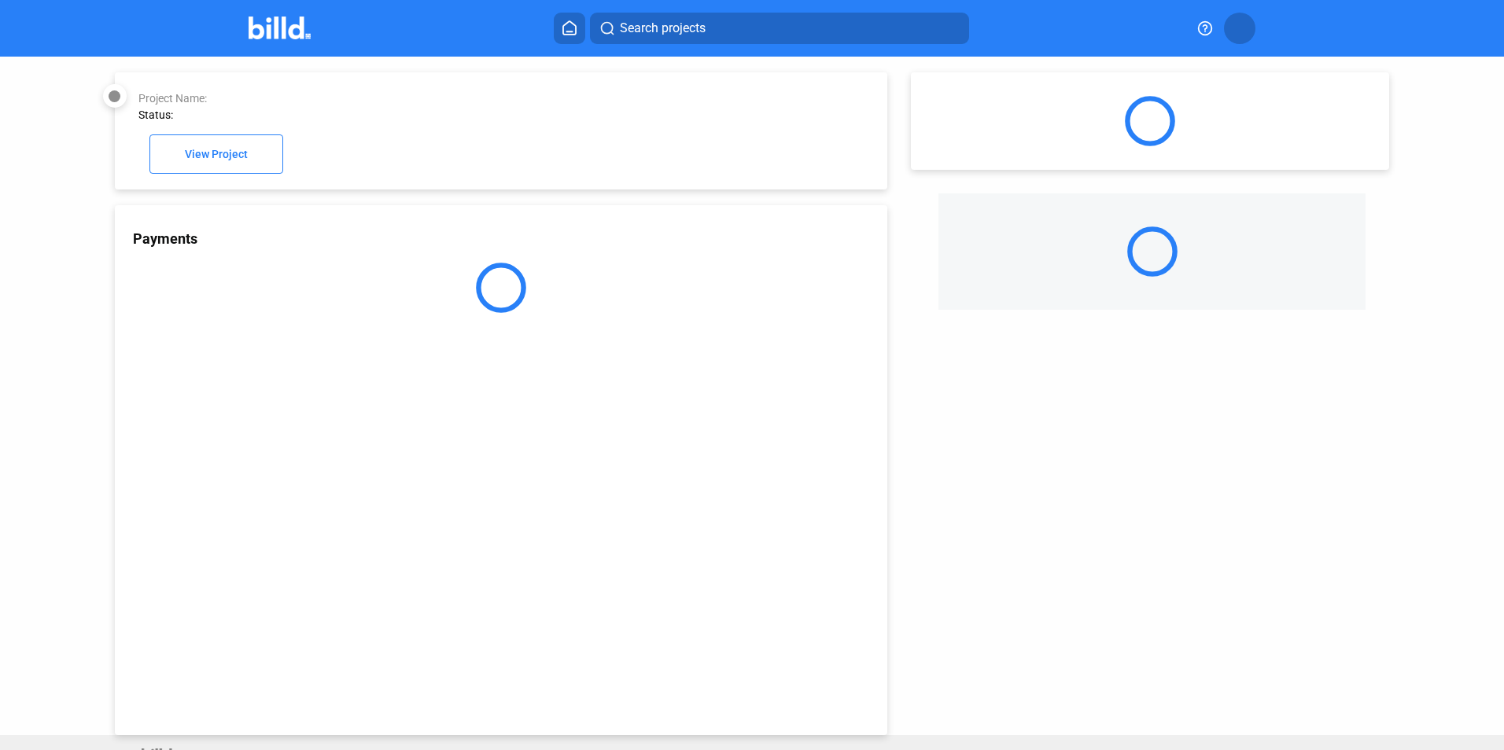
click at [578, 293] on div at bounding box center [501, 288] width 772 height 50
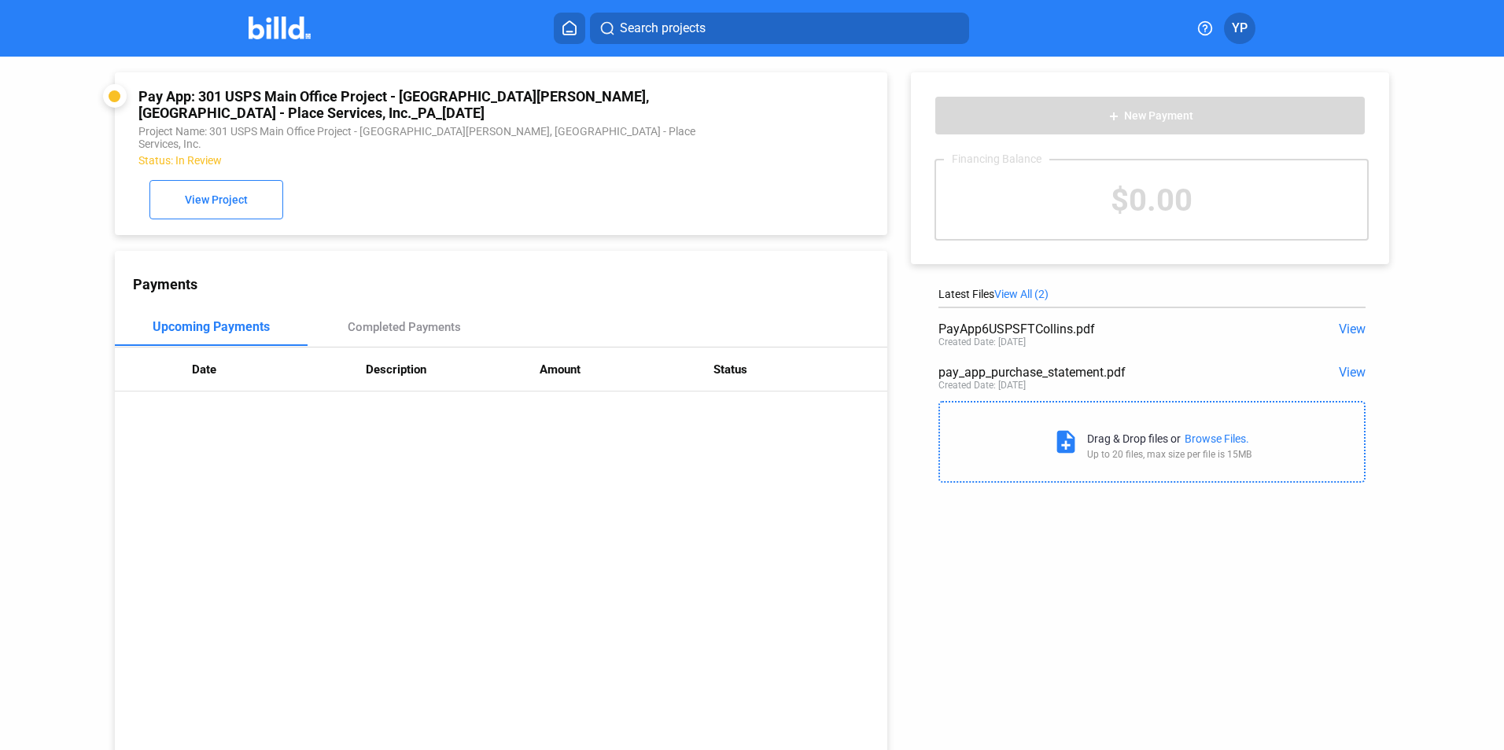
click at [223, 182] on button "View Project" at bounding box center [216, 199] width 134 height 39
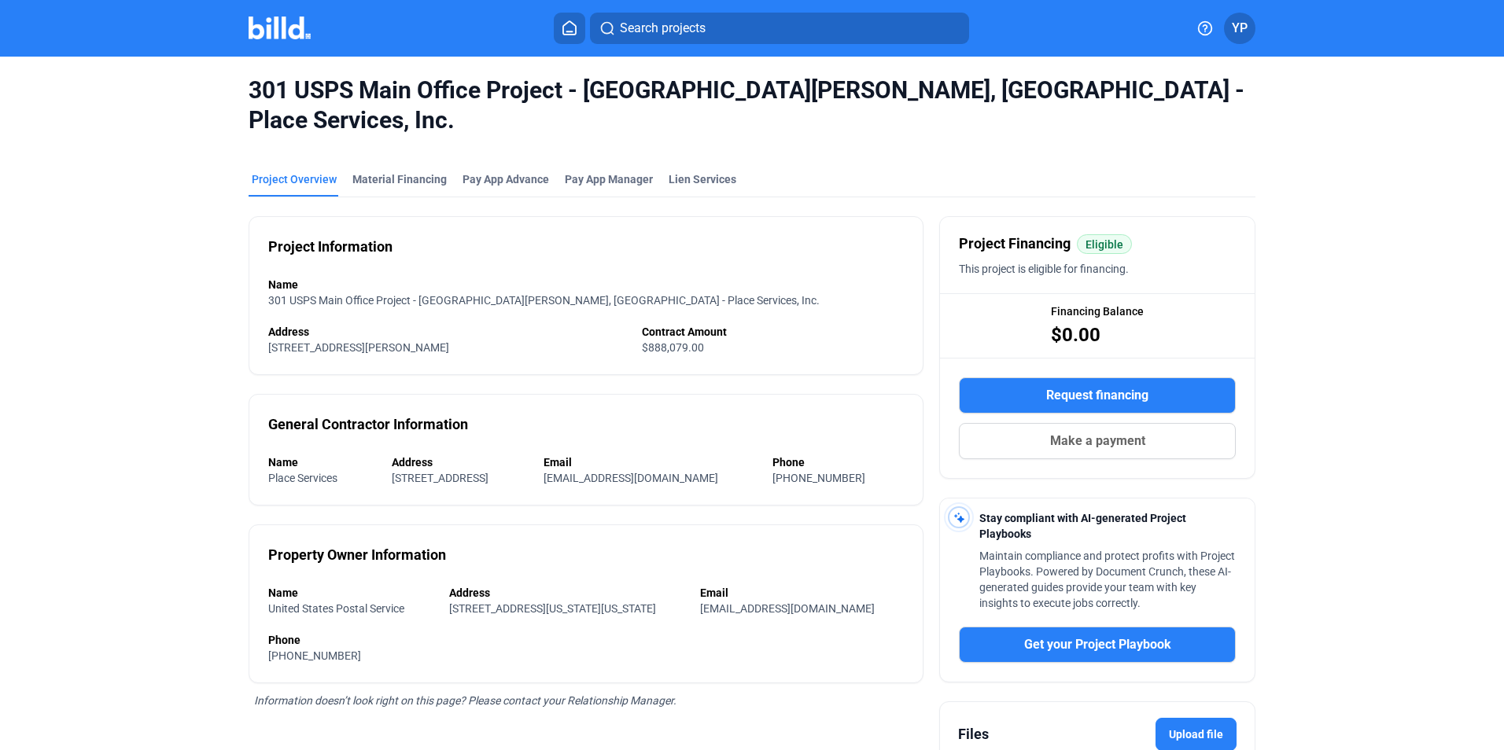
click at [578, 171] on span "Pay App Manager" at bounding box center [609, 179] width 88 height 16
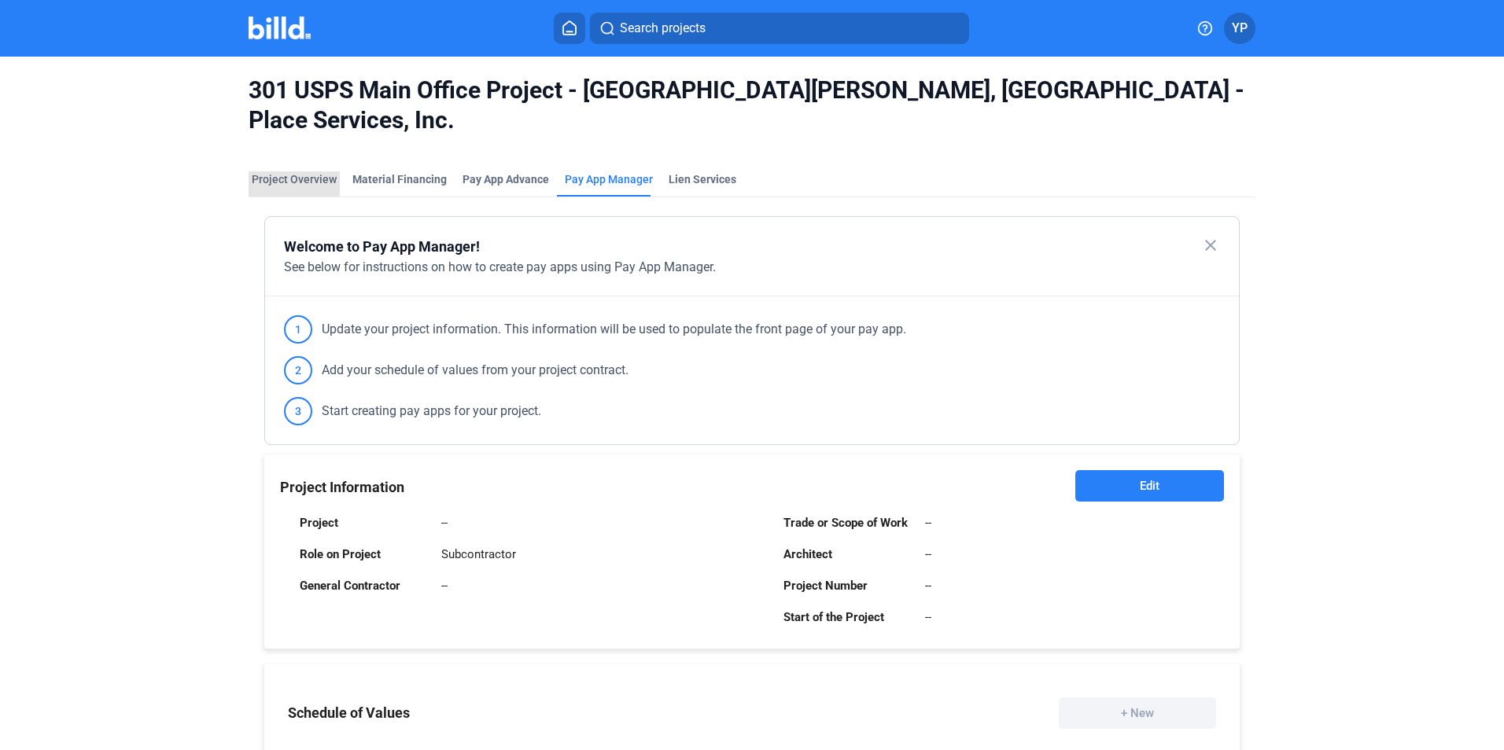
click at [308, 171] on div "Project Overview" at bounding box center [294, 179] width 85 height 16
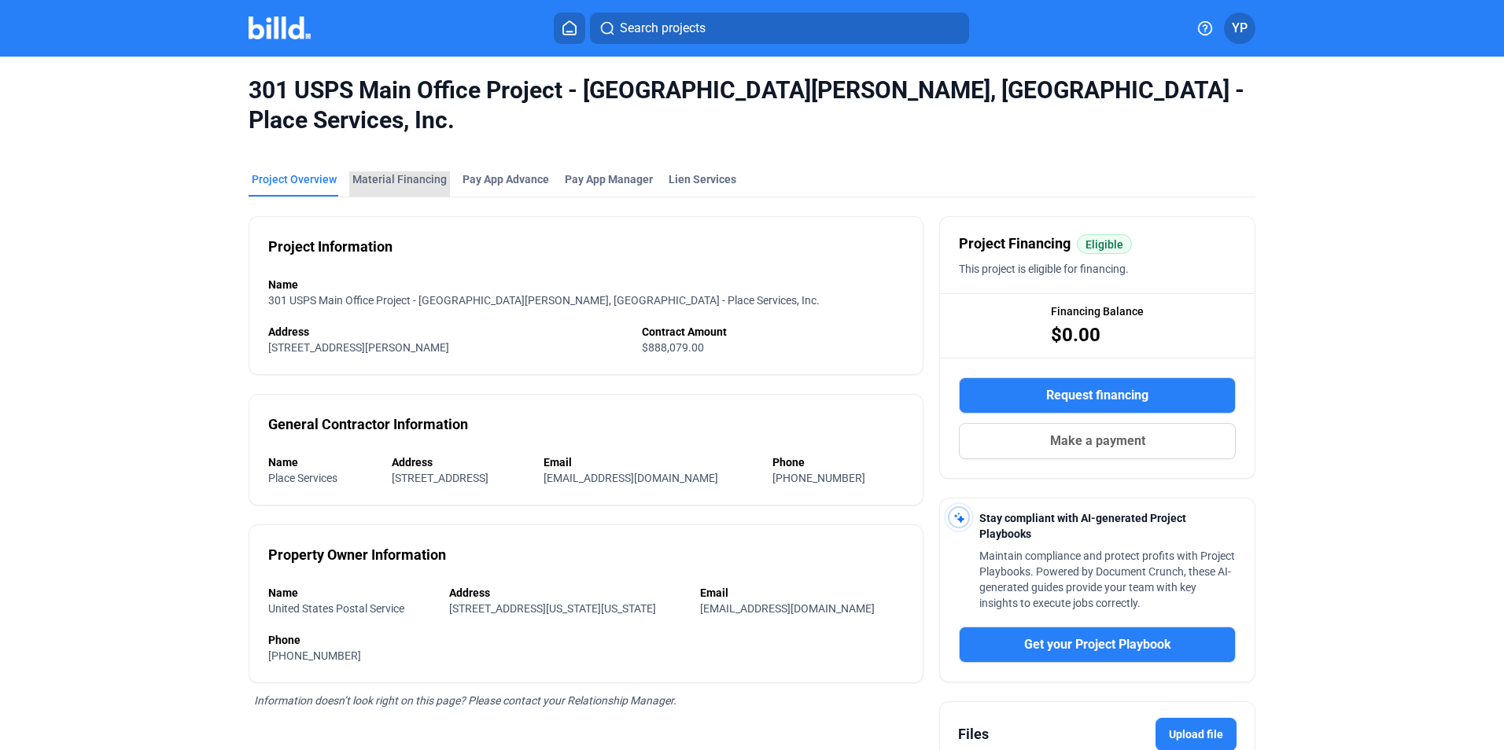
click at [399, 171] on div "Material Financing" at bounding box center [399, 179] width 94 height 16
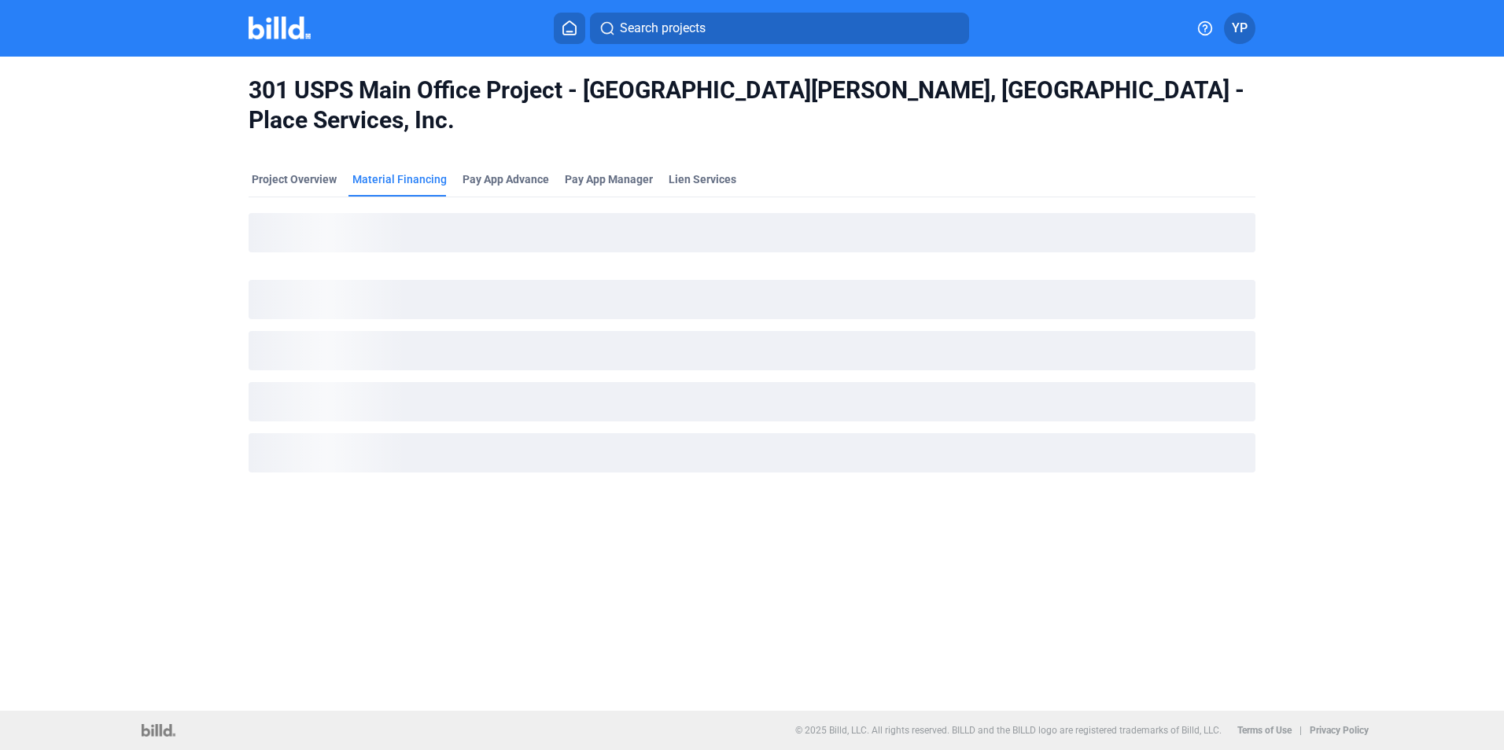
click at [518, 171] on div "Pay App Advance" at bounding box center [505, 179] width 87 height 16
click at [271, 171] on div "Project Overview" at bounding box center [294, 179] width 85 height 16
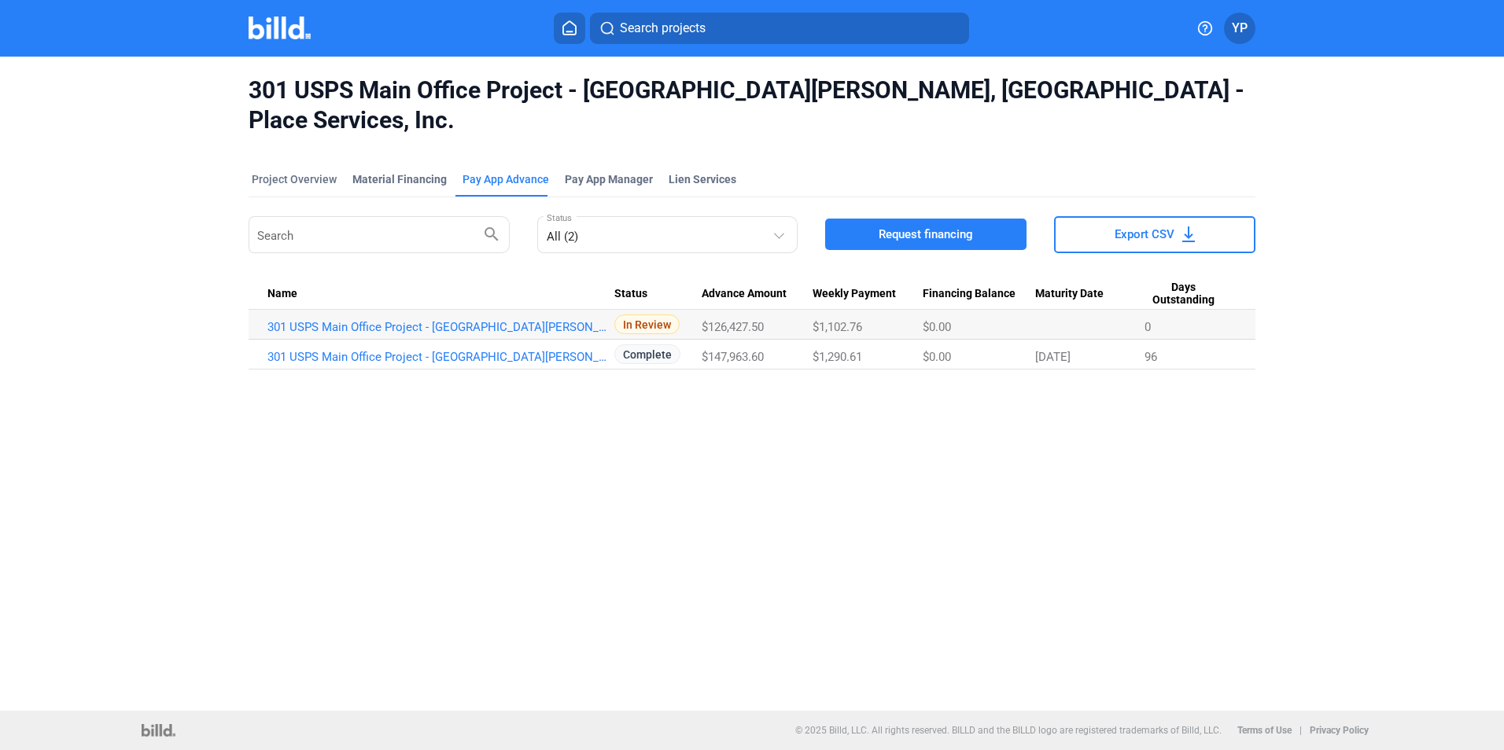
click at [621, 315] on span "In Review" at bounding box center [646, 325] width 65 height 20
click at [553, 320] on link "301 USPS Main Office Project - [GEOGRAPHIC_DATA][PERSON_NAME], [GEOGRAPHIC_DATA…" at bounding box center [440, 327] width 347 height 14
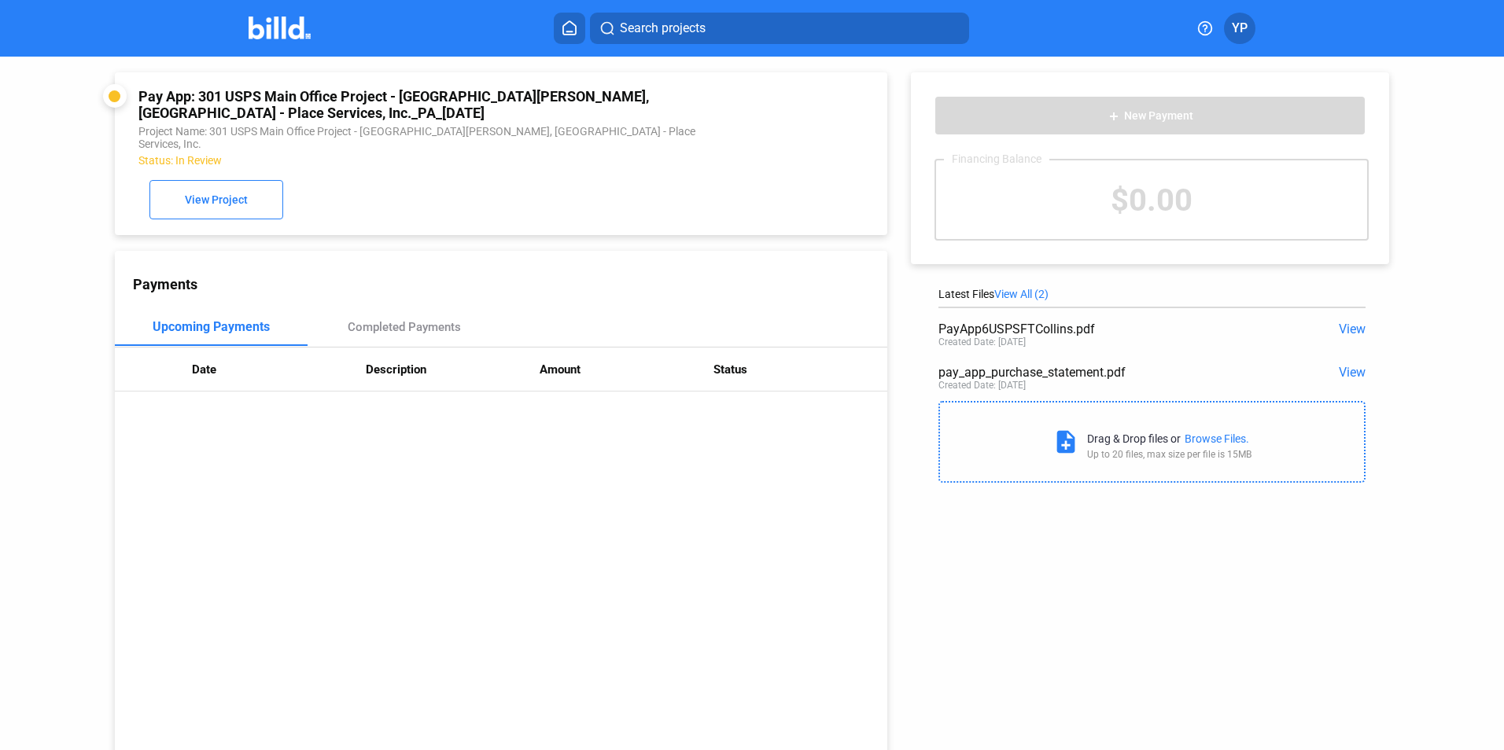
click at [1199, 440] on div "Browse Files." at bounding box center [1217, 439] width 64 height 13
click at [1240, 441] on div "Browse Files." at bounding box center [1217, 439] width 64 height 13
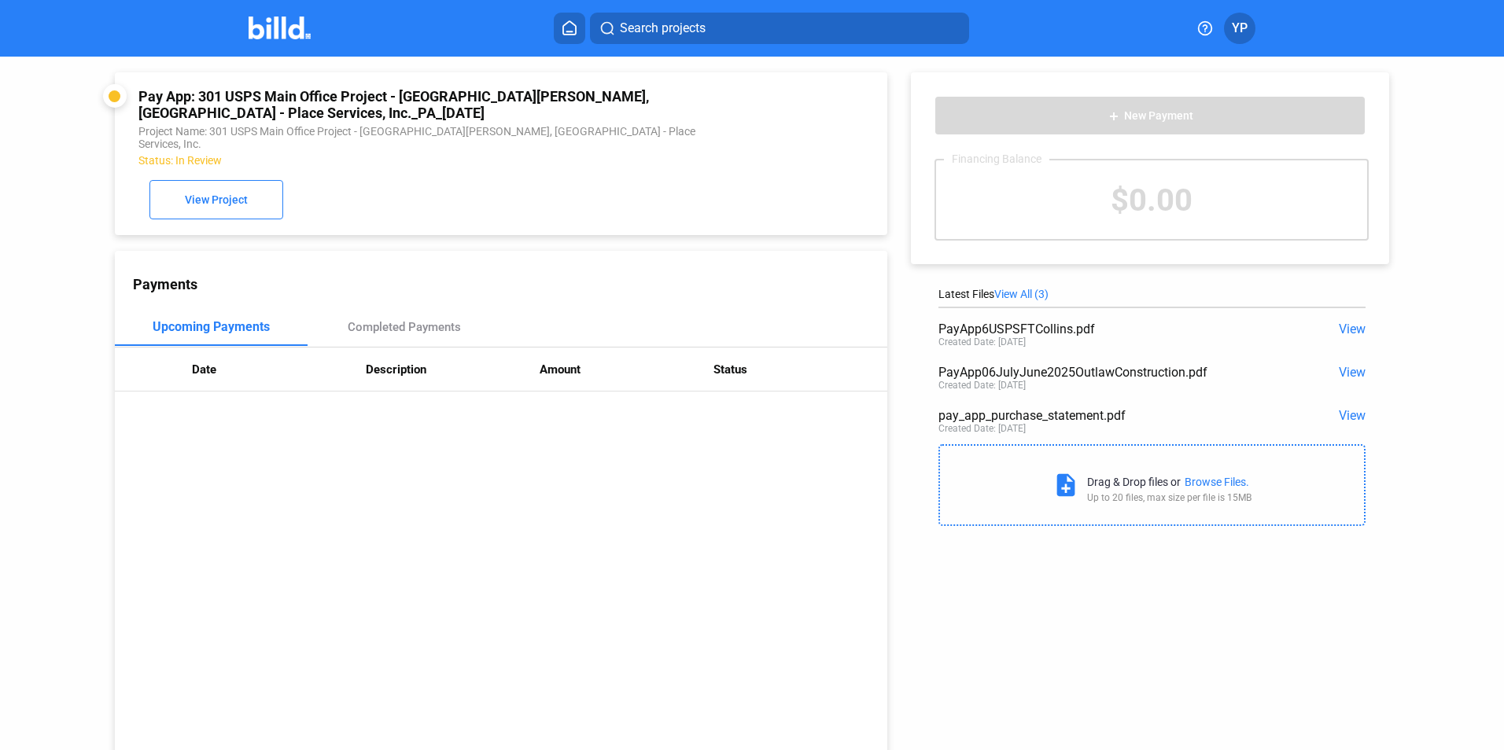
click at [1339, 378] on span "View" at bounding box center [1352, 372] width 27 height 15
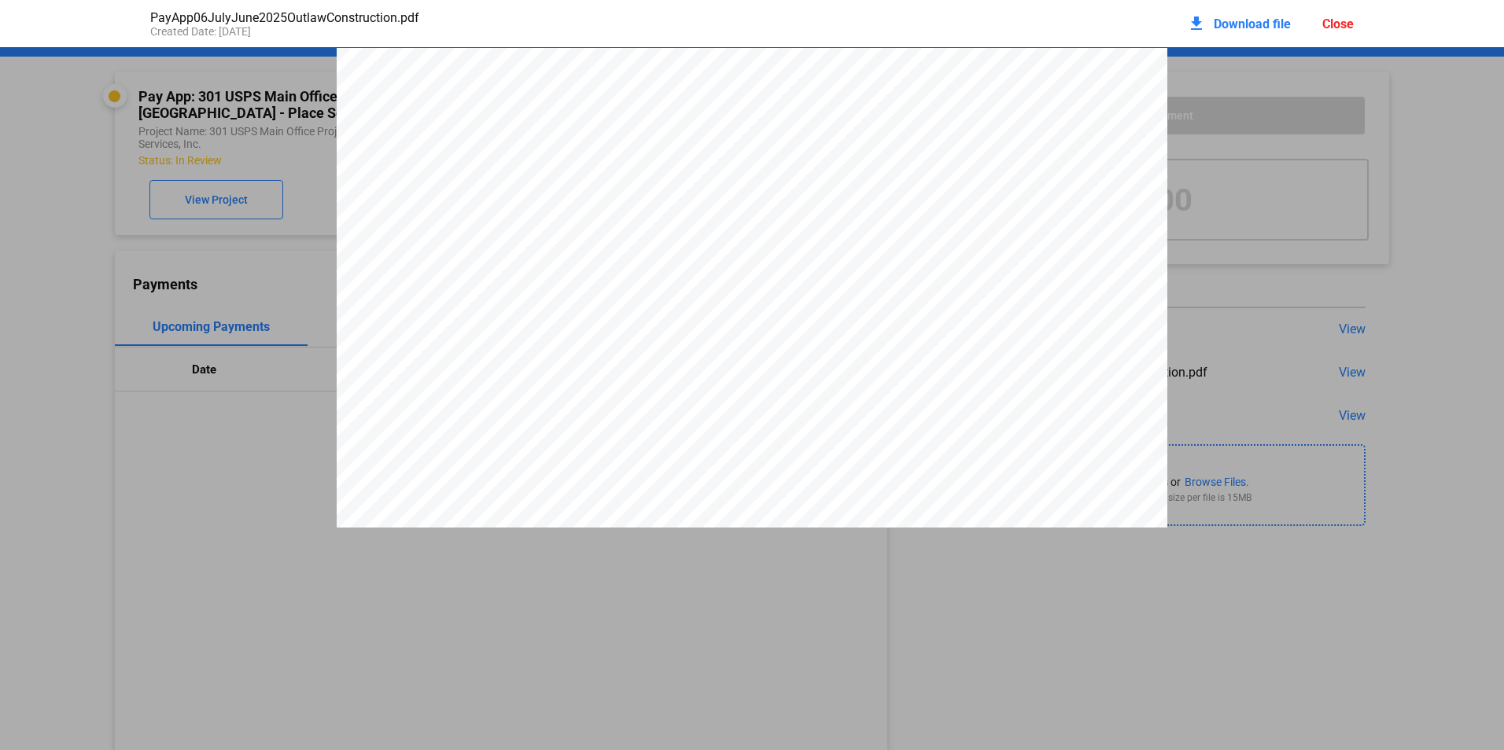
click at [426, 62] on div "FROM SUBCONTRACTOR: APPLICATION NO: Outlaw Construction APPLICATION DATE: [STRE…" at bounding box center [752, 369] width 831 height 642
click at [930, 588] on pdf-viewer "FROM SUBCONTRACTOR: APPLICATION NO: Outlaw Construction APPLICATION DATE: [STRE…" at bounding box center [752, 347] width 1504 height 600
click at [930, 482] on span "Contractor's knowledge, information and belief the Work has progressed as indic…" at bounding box center [863, 478] width 286 height 8
drag, startPoint x: 1059, startPoint y: 460, endPoint x: 1095, endPoint y: 416, distance: 57.0
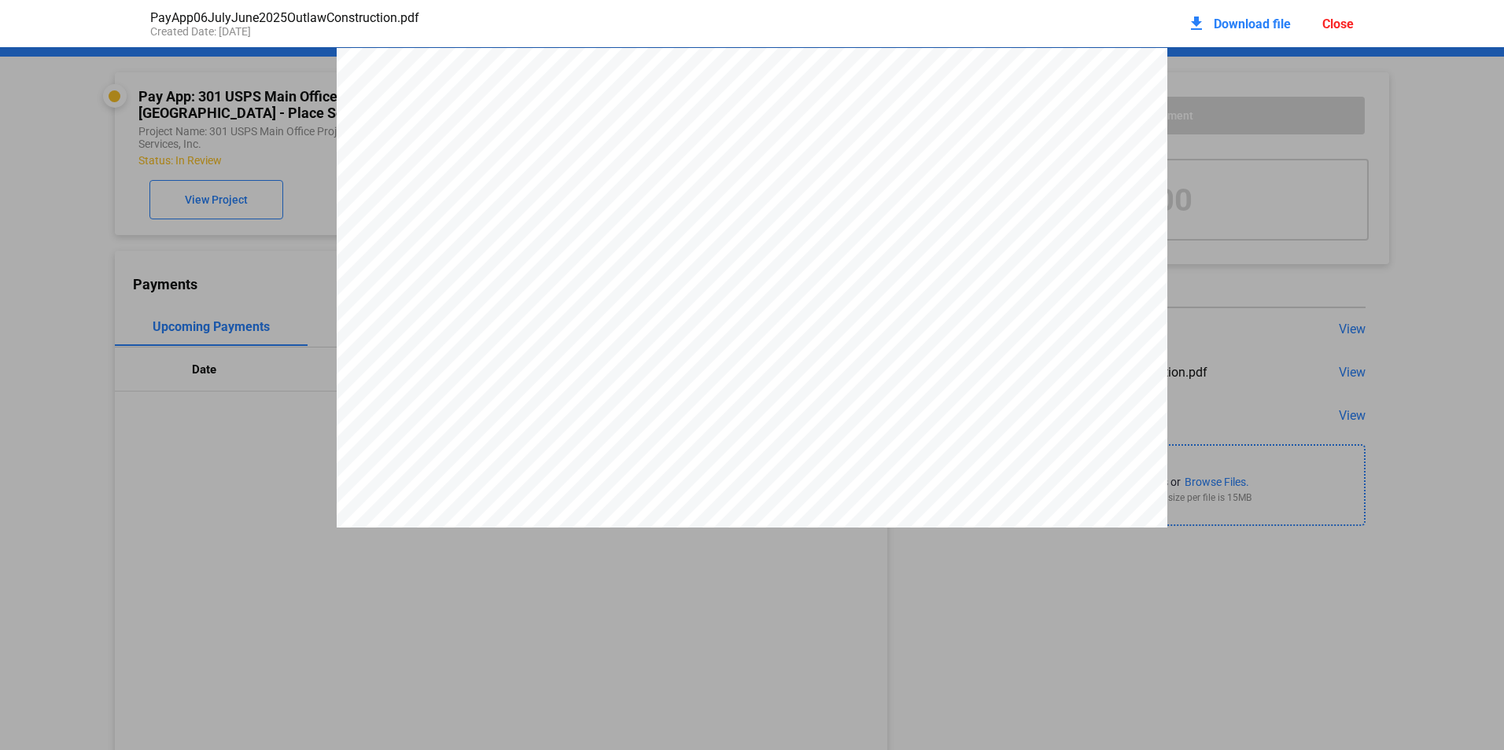
click at [1068, 450] on div "FROM SUBCONTRACTOR: APPLICATION NO: Outlaw Construction APPLICATION DATE: [STRE…" at bounding box center [752, 369] width 831 height 642
click at [1350, 17] on div "Close" at bounding box center [1337, 24] width 31 height 15
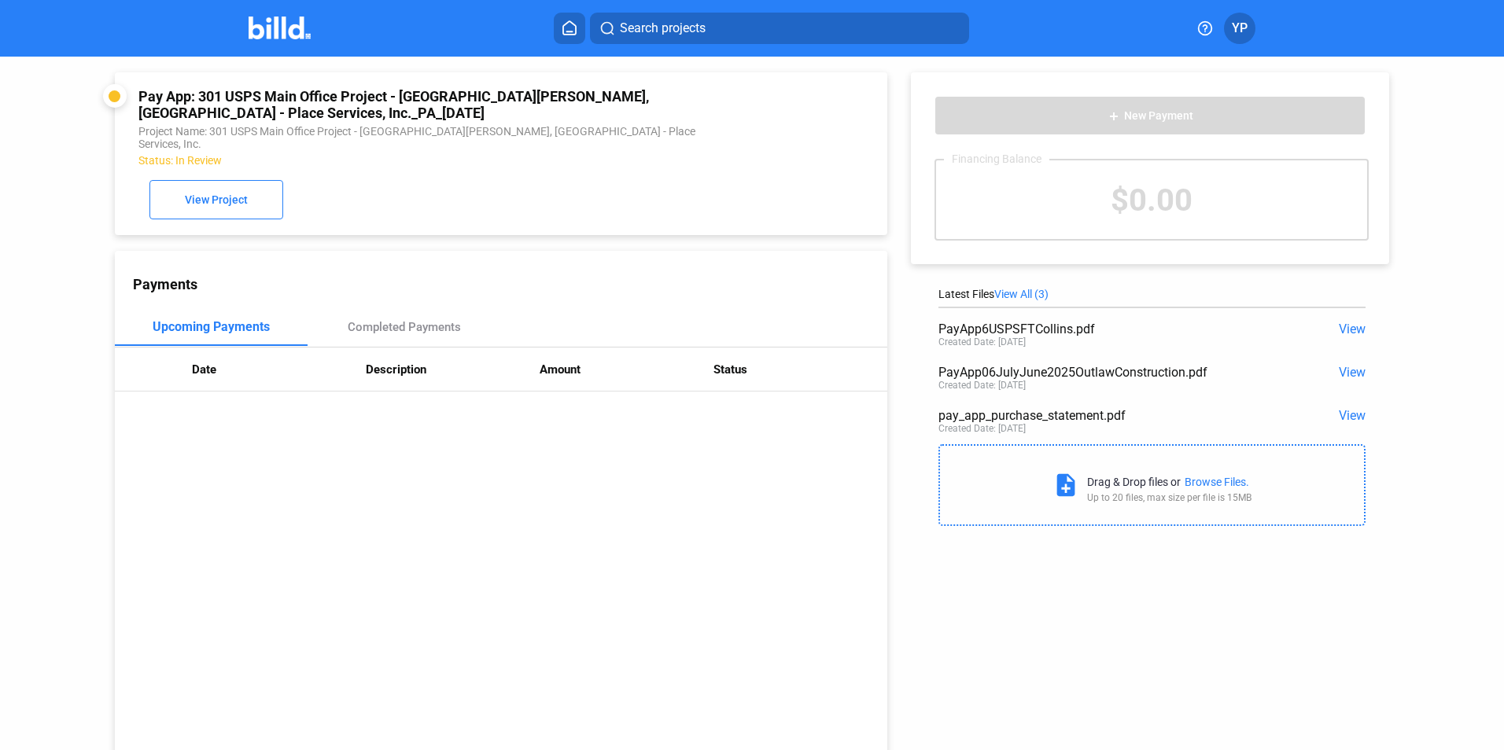
click at [1350, 335] on span "View" at bounding box center [1352, 329] width 27 height 15
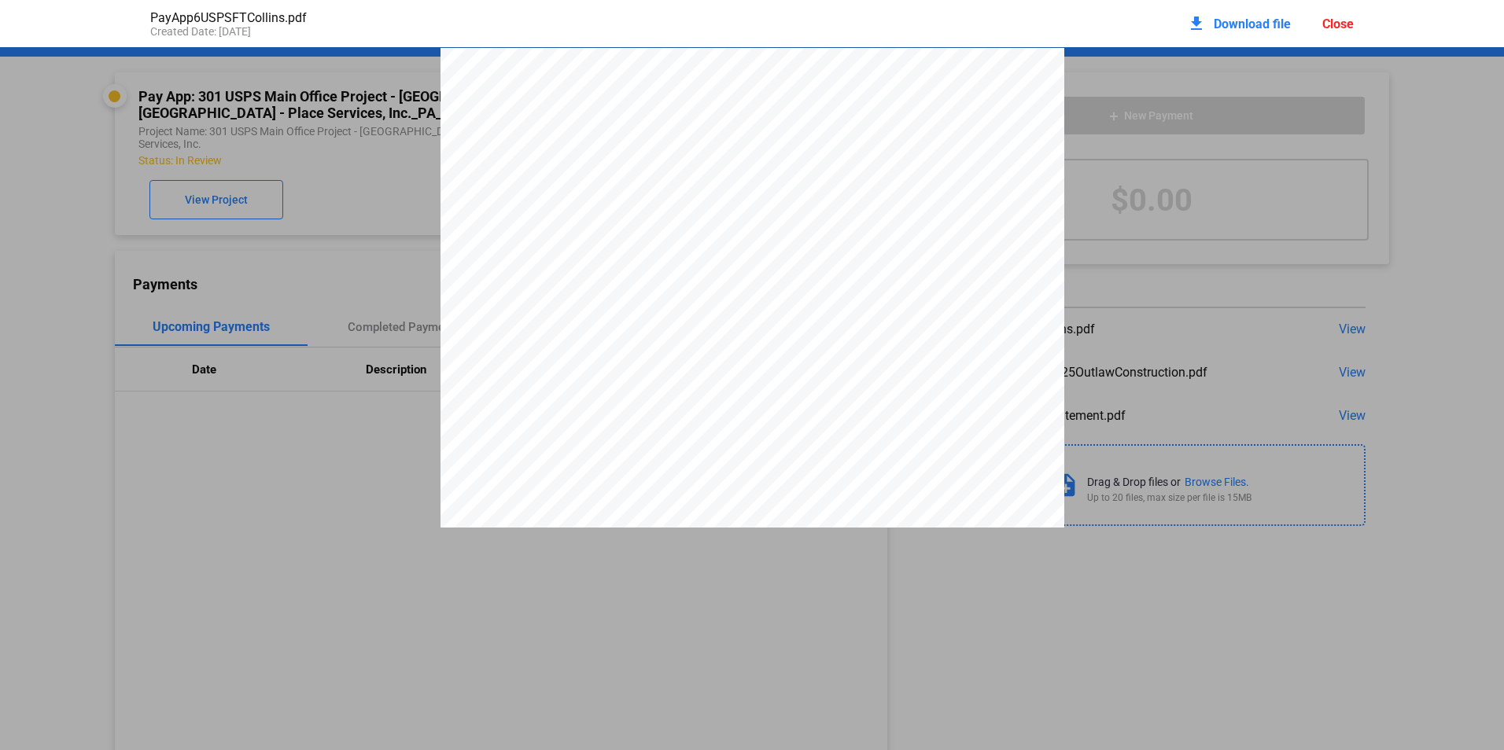
click at [1335, 22] on div "Close" at bounding box center [1337, 24] width 31 height 15
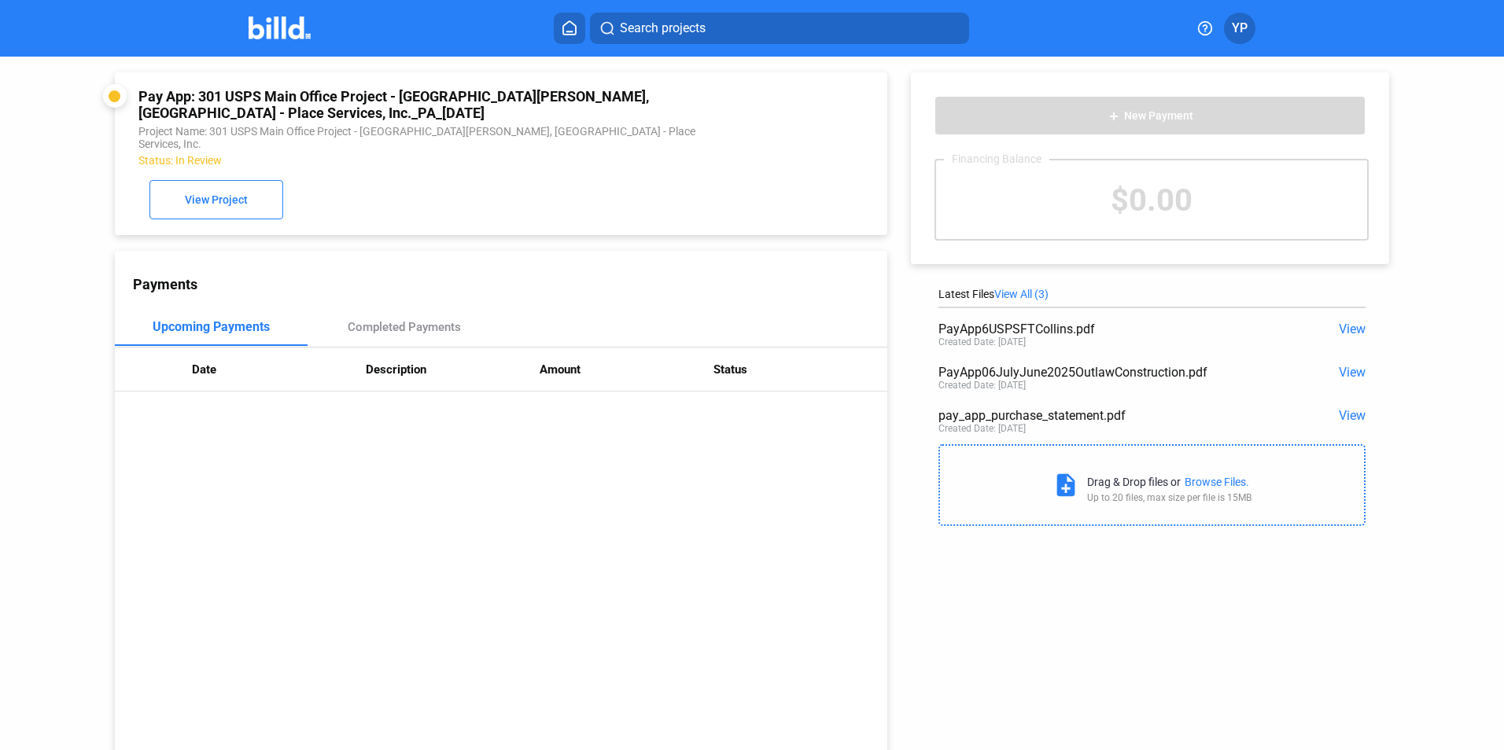
click at [1356, 420] on span "View" at bounding box center [1352, 415] width 27 height 15
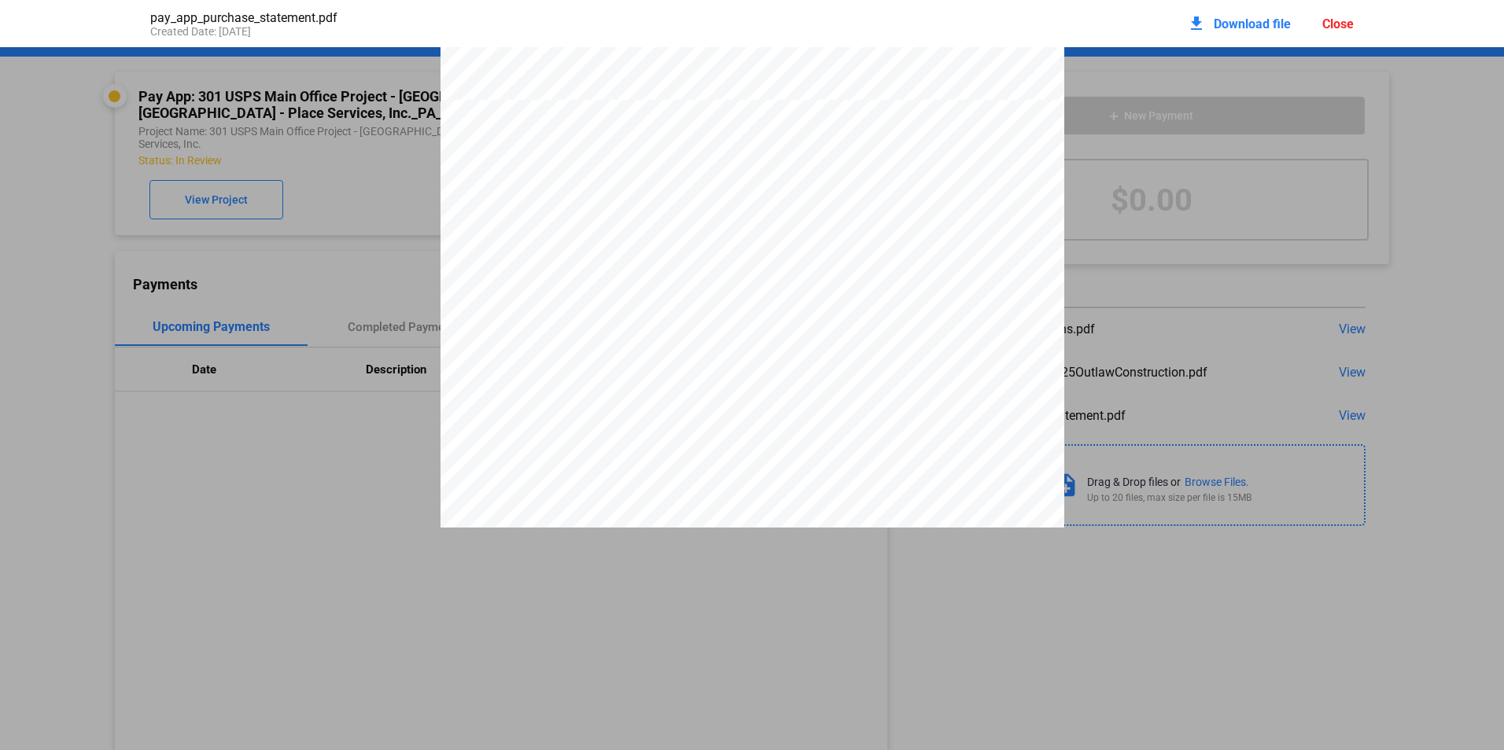
scroll to position [6655, 0]
click at [1322, 18] on div "Close" at bounding box center [1337, 24] width 31 height 15
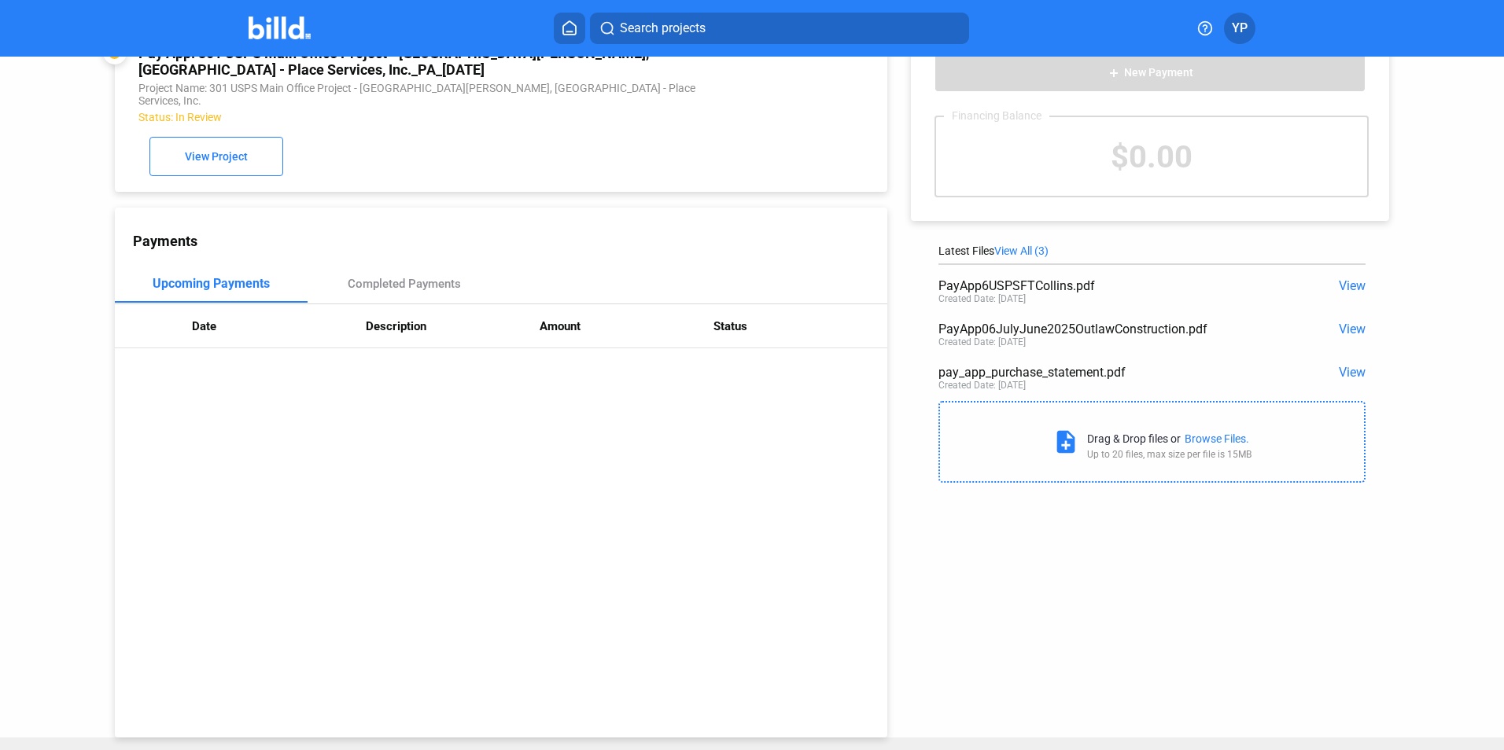
scroll to position [0, 0]
